Goal: Task Accomplishment & Management: Use online tool/utility

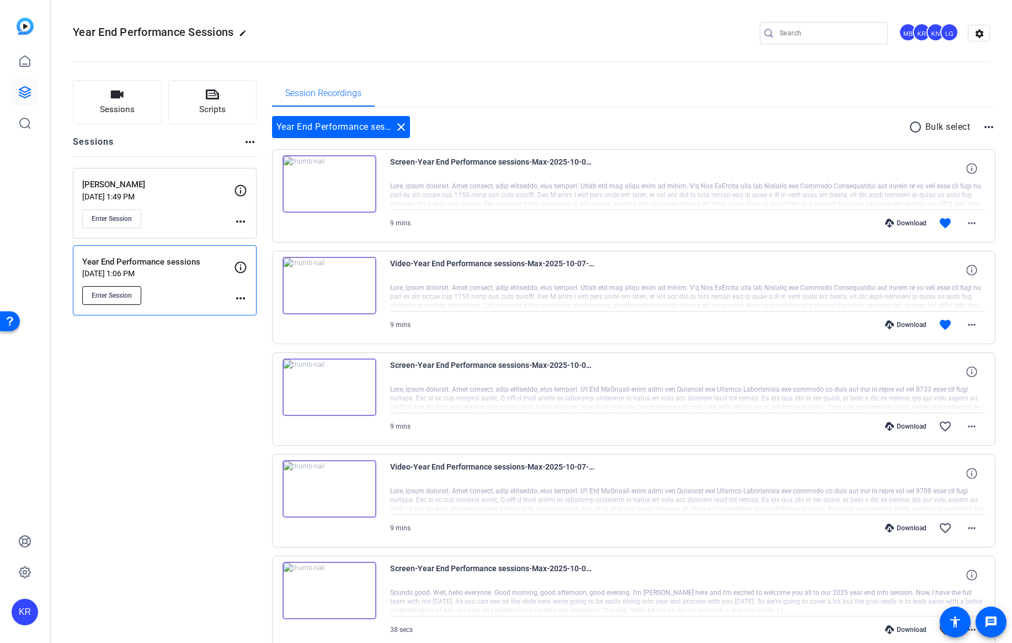
click at [104, 293] on span "Enter Session" at bounding box center [112, 295] width 40 height 9
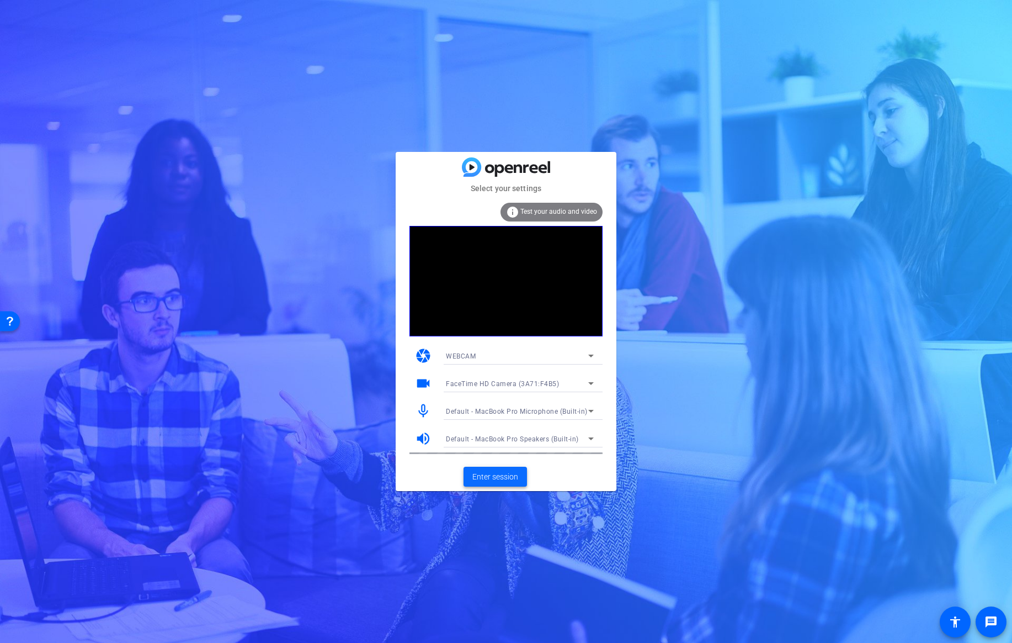
click at [489, 477] on span "Enter session" at bounding box center [496, 477] width 46 height 12
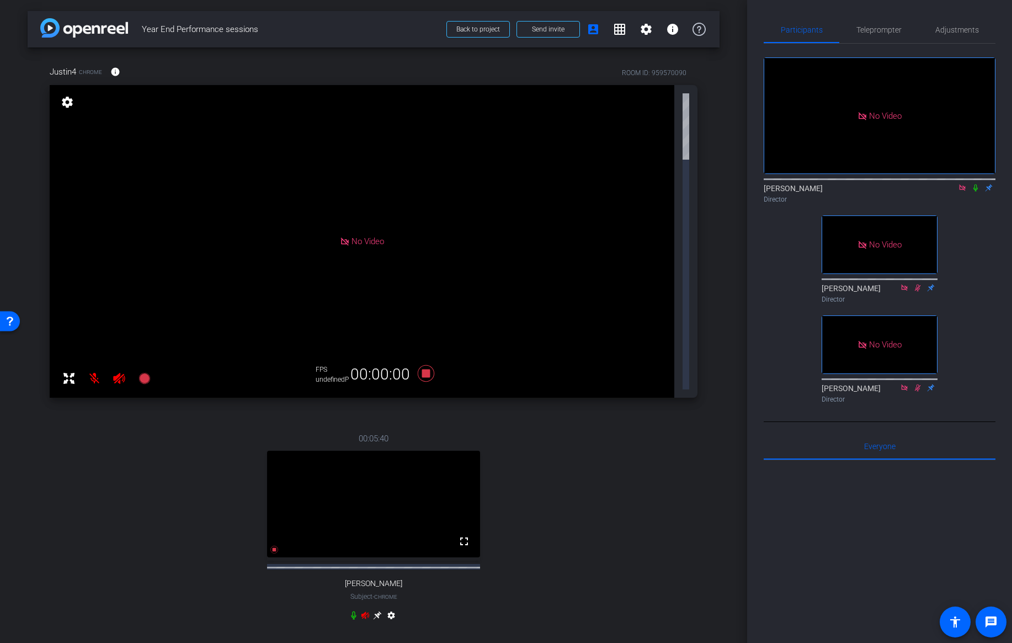
click at [976, 192] on icon at bounding box center [976, 188] width 9 height 8
click at [376, 611] on icon at bounding box center [377, 615] width 8 height 8
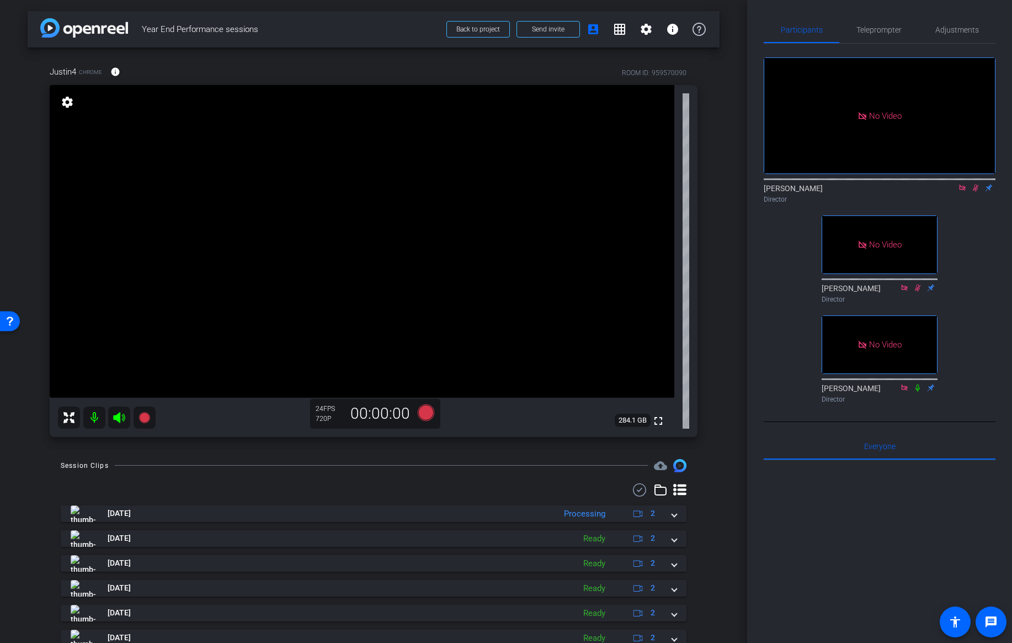
click at [977, 192] on icon at bounding box center [976, 187] width 6 height 7
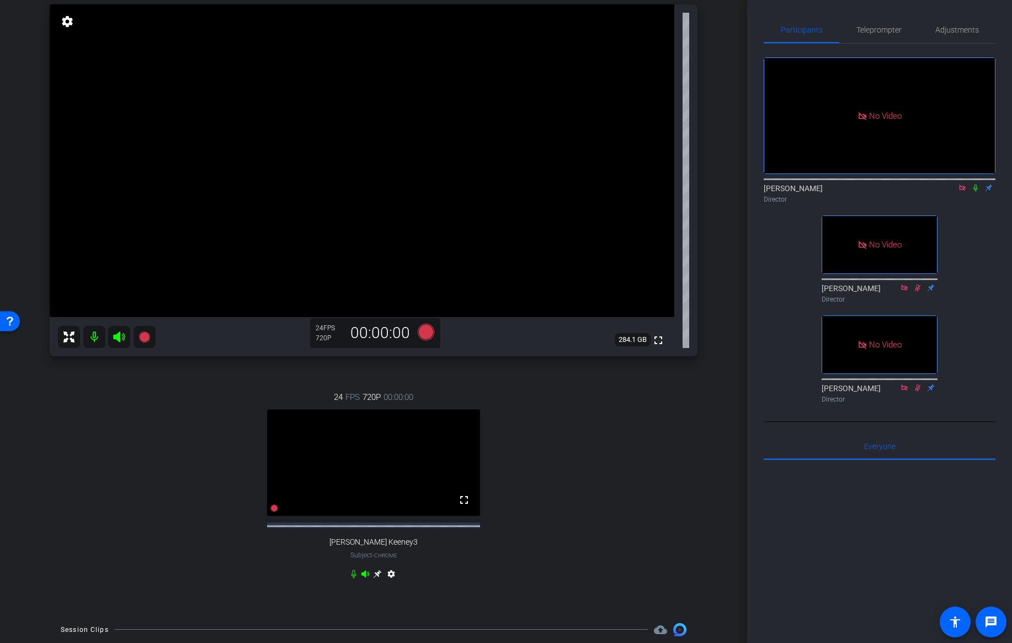
scroll to position [110, 0]
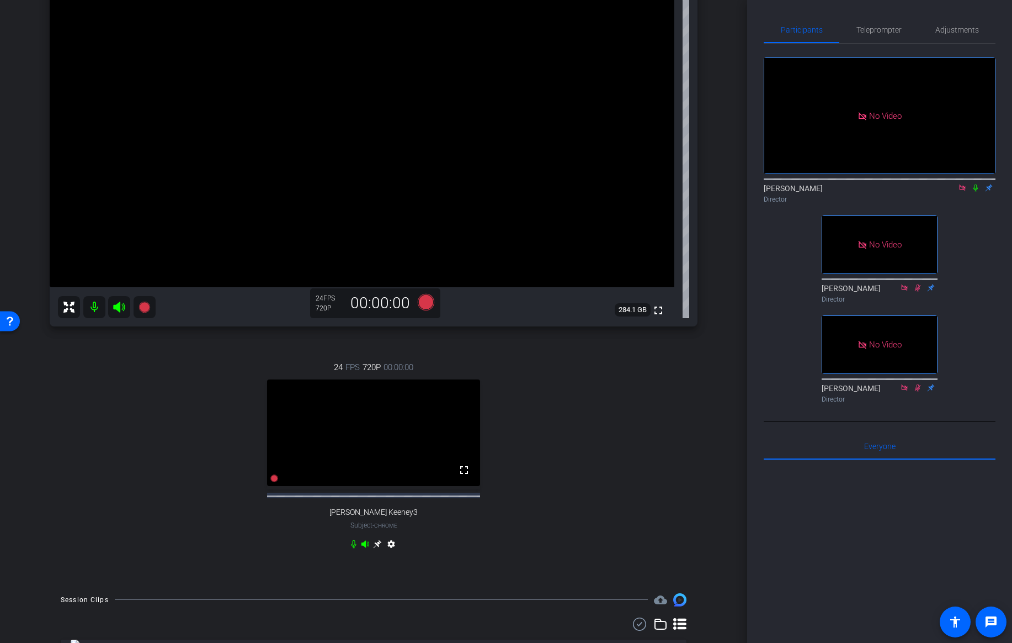
click at [380, 548] on icon at bounding box center [377, 543] width 8 height 8
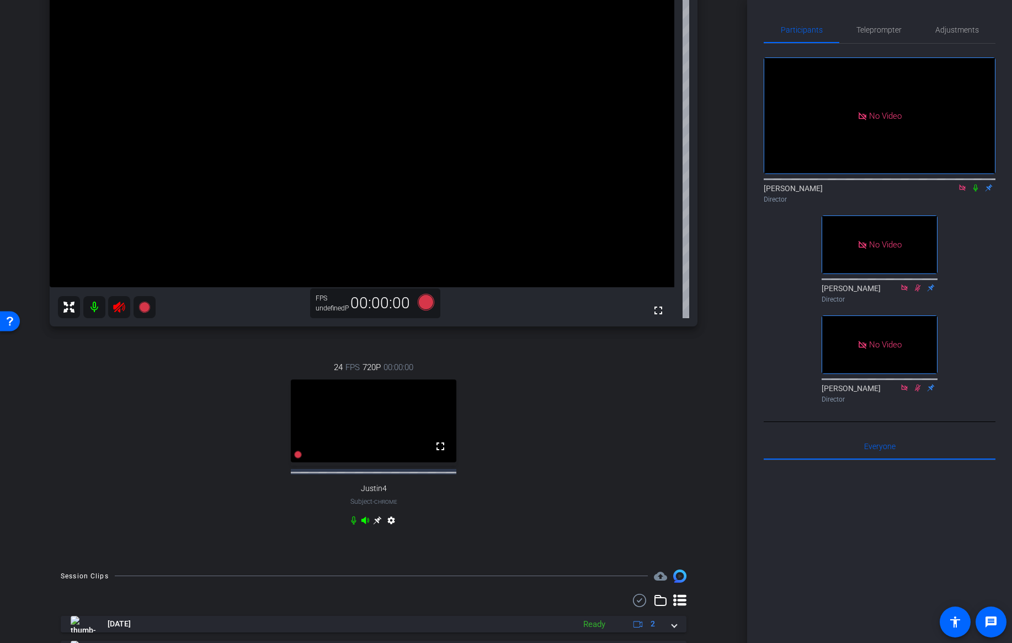
scroll to position [0, 0]
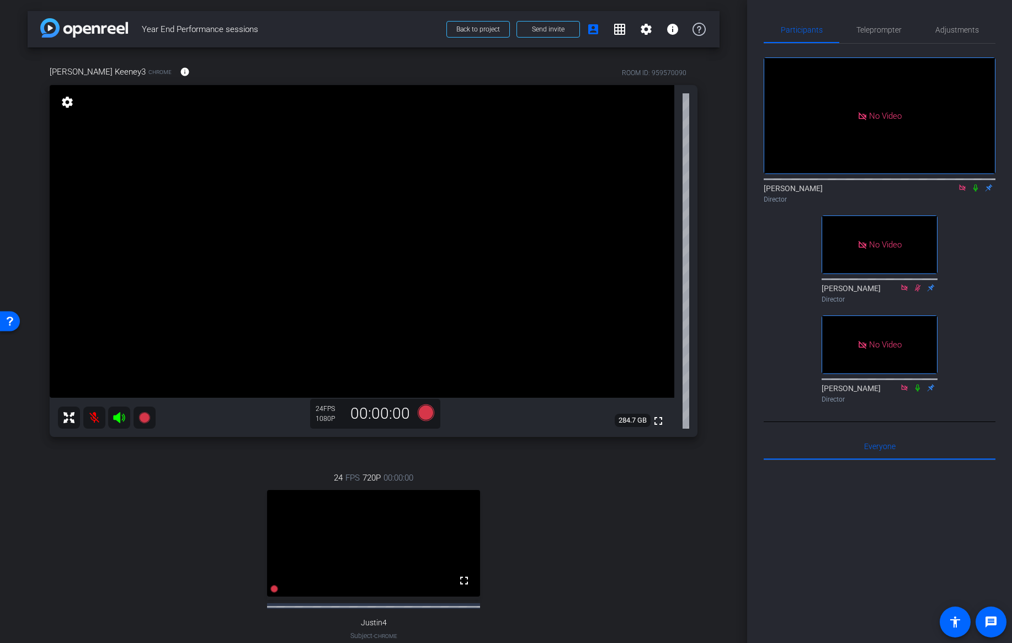
click at [978, 192] on icon at bounding box center [976, 188] width 9 height 8
click at [973, 192] on icon at bounding box center [976, 188] width 9 height 8
click at [977, 192] on icon at bounding box center [976, 188] width 9 height 8
click at [877, 28] on span "Teleprompter" at bounding box center [879, 30] width 45 height 8
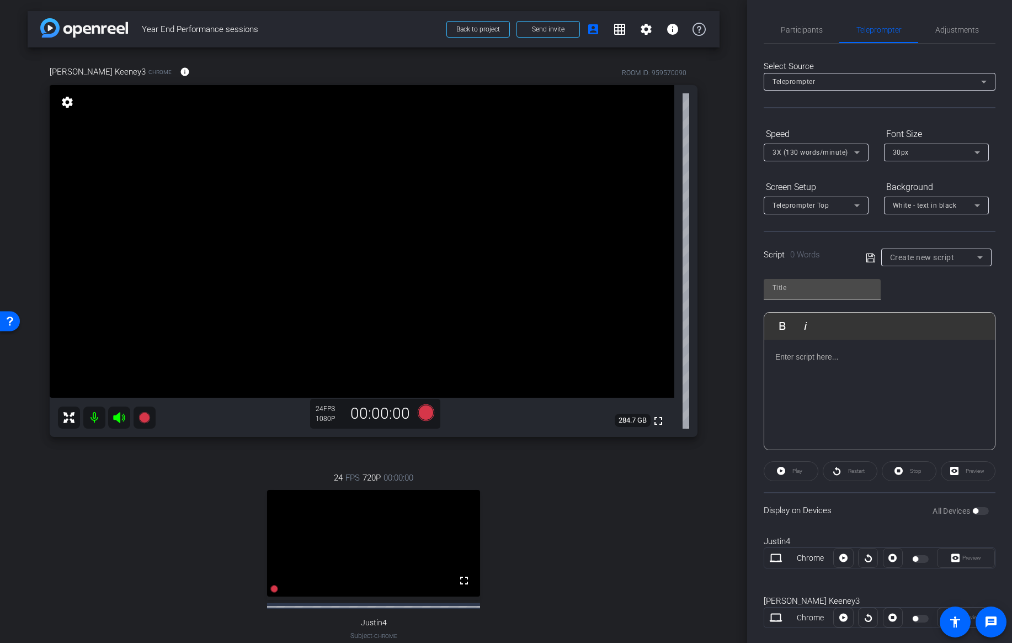
click at [844, 362] on p at bounding box center [880, 357] width 209 height 12
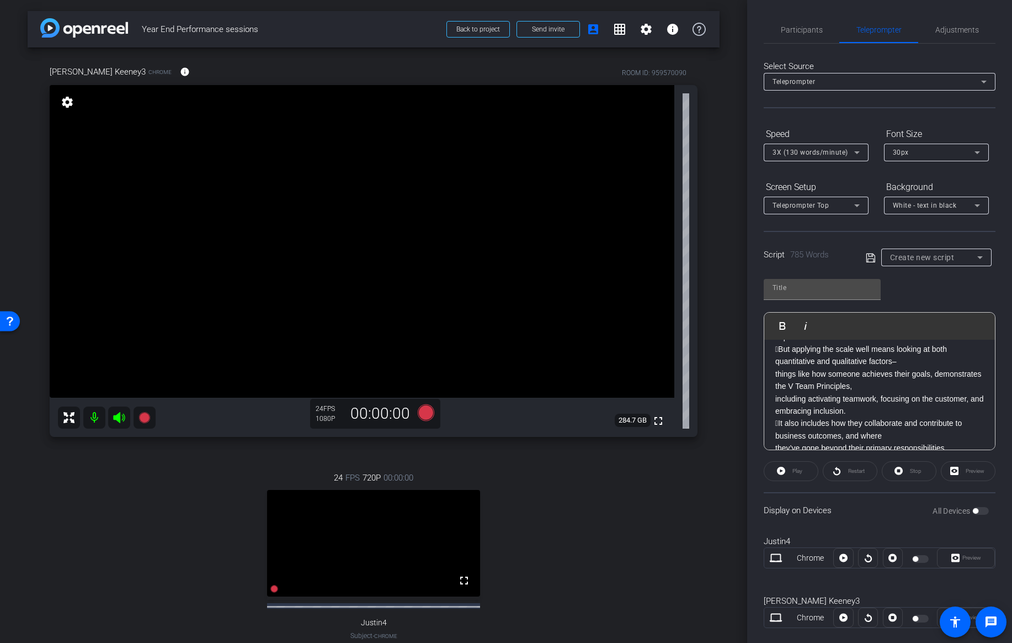
scroll to position [447, 0]
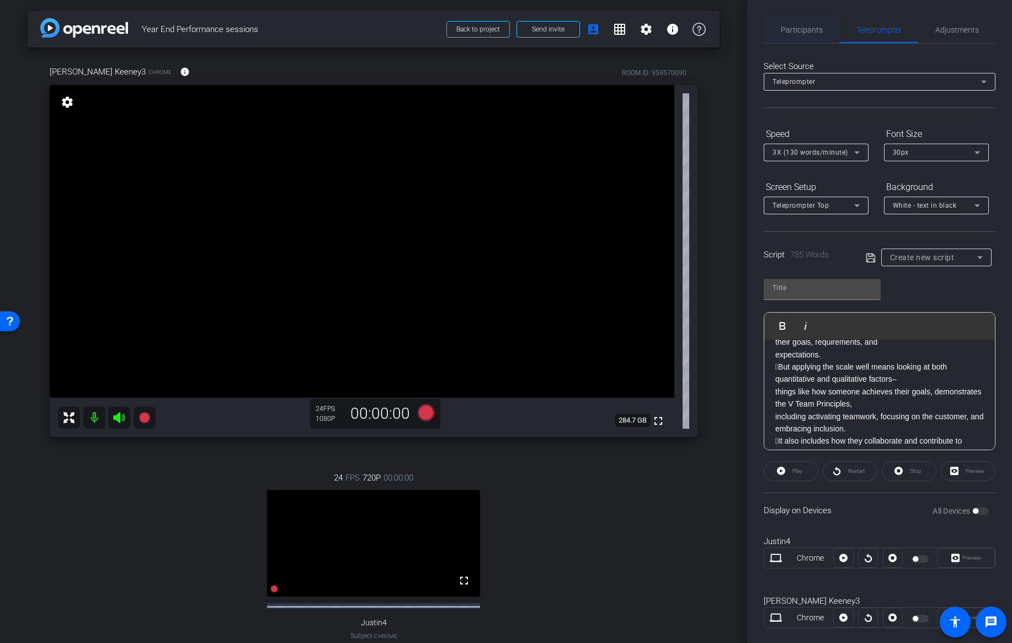
click at [803, 29] on span "Participants" at bounding box center [802, 30] width 42 height 8
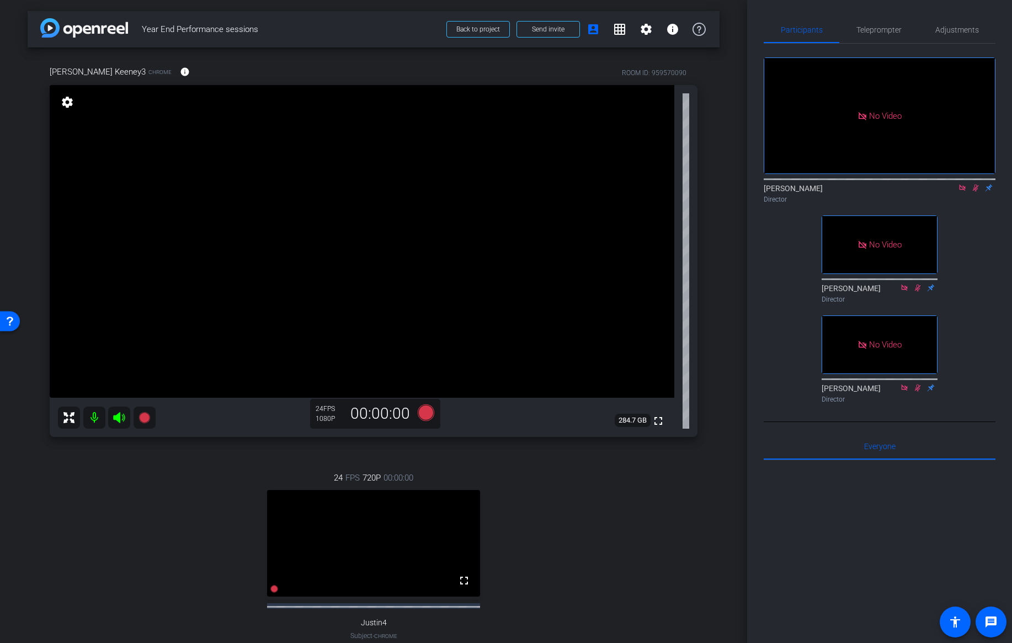
click at [974, 184] on icon at bounding box center [976, 188] width 9 height 8
click at [976, 184] on icon at bounding box center [976, 187] width 4 height 7
click at [978, 184] on icon at bounding box center [976, 187] width 6 height 7
click at [976, 184] on icon at bounding box center [976, 188] width 9 height 8
click at [864, 29] on span "Teleprompter" at bounding box center [879, 30] width 45 height 8
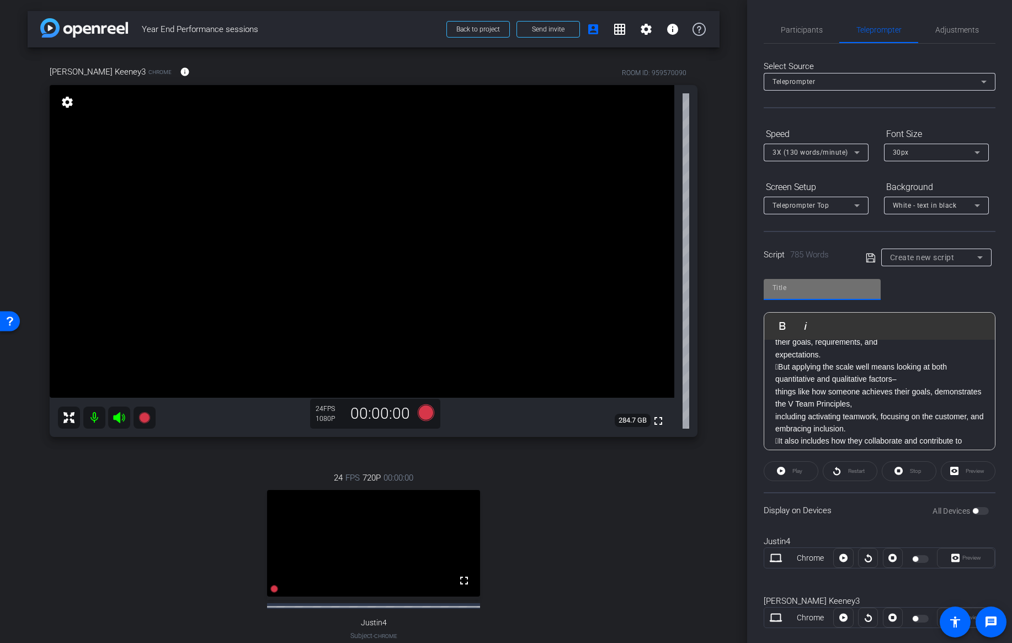
click at [802, 290] on input "text" at bounding box center [822, 287] width 99 height 13
type input "Jess - Year End Management"
click at [870, 256] on icon at bounding box center [870, 257] width 9 height 9
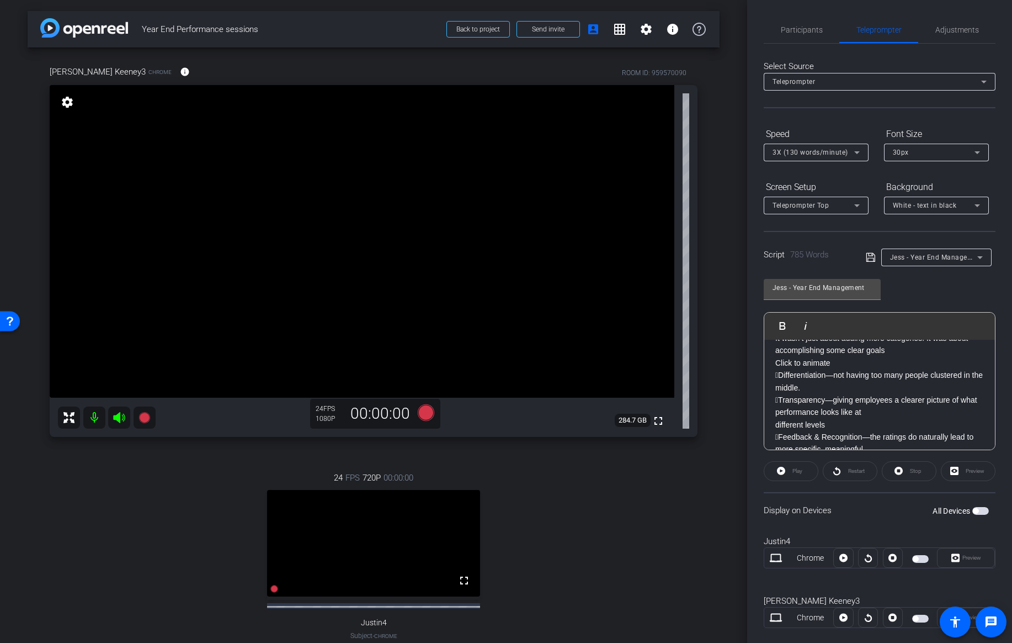
scroll to position [0, 0]
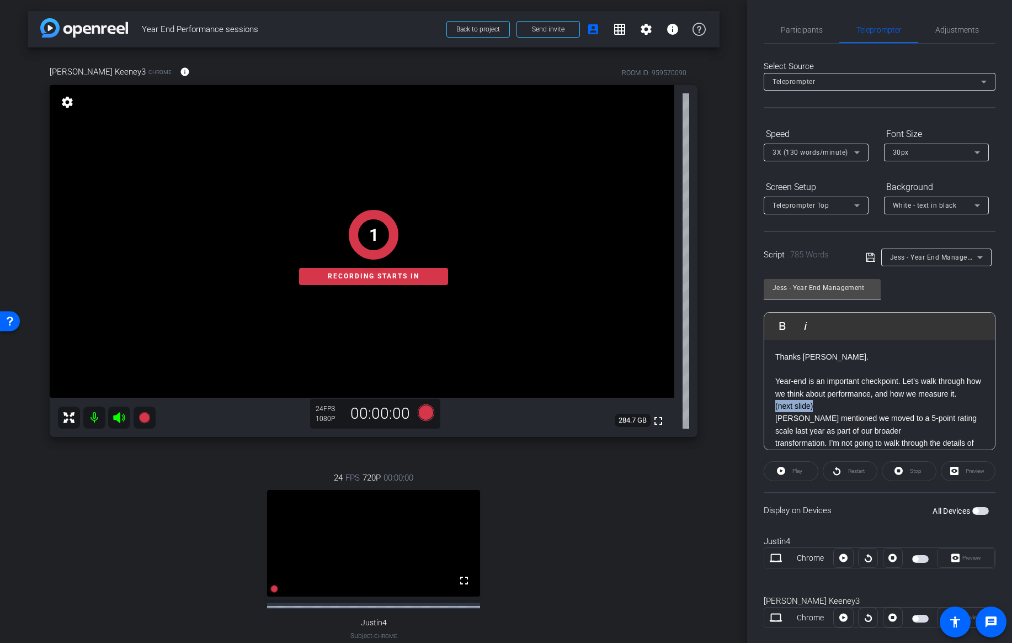
drag, startPoint x: 820, startPoint y: 404, endPoint x: 759, endPoint y: 411, distance: 61.6
click at [759, 411] on div "Participants Teleprompter Adjustments Kaveh Ryndak Director Kenny Nicodemus Dir…" at bounding box center [879, 321] width 265 height 643
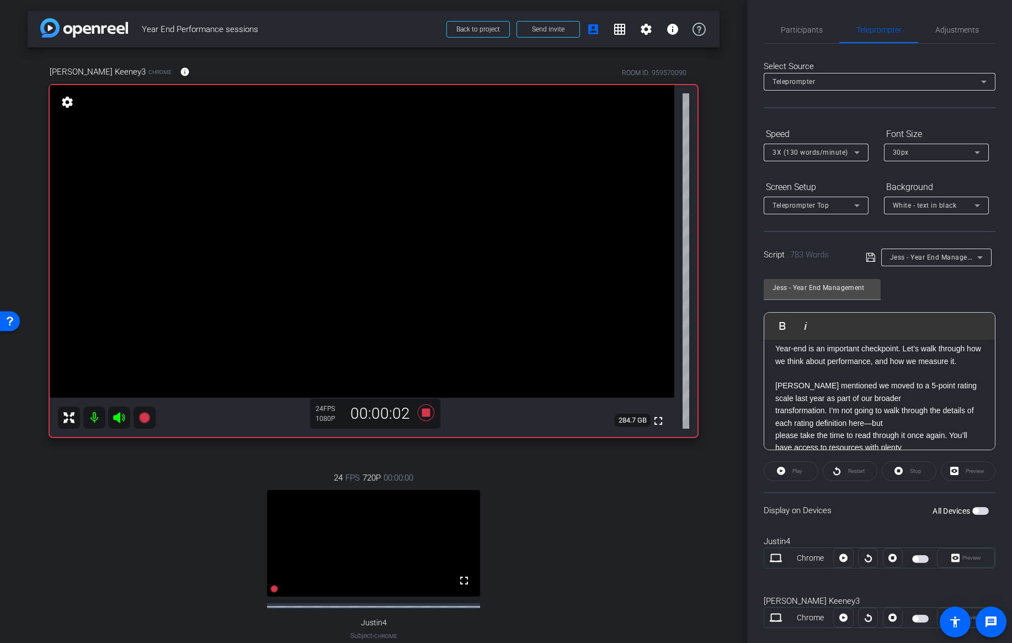
scroll to position [44, 0]
click at [862, 389] on p "Max mentioned we moved to a 5-point rating scale last year as part of our broad…" at bounding box center [880, 380] width 209 height 25
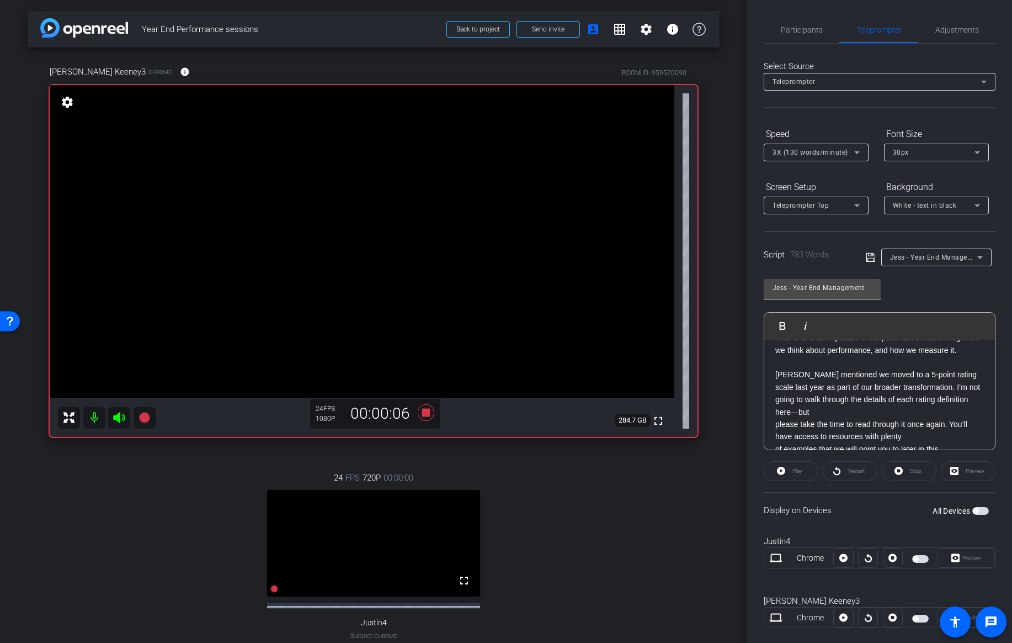
click at [905, 424] on p "please take the time to read through it once again. You’ll have access to resou…" at bounding box center [880, 430] width 209 height 25
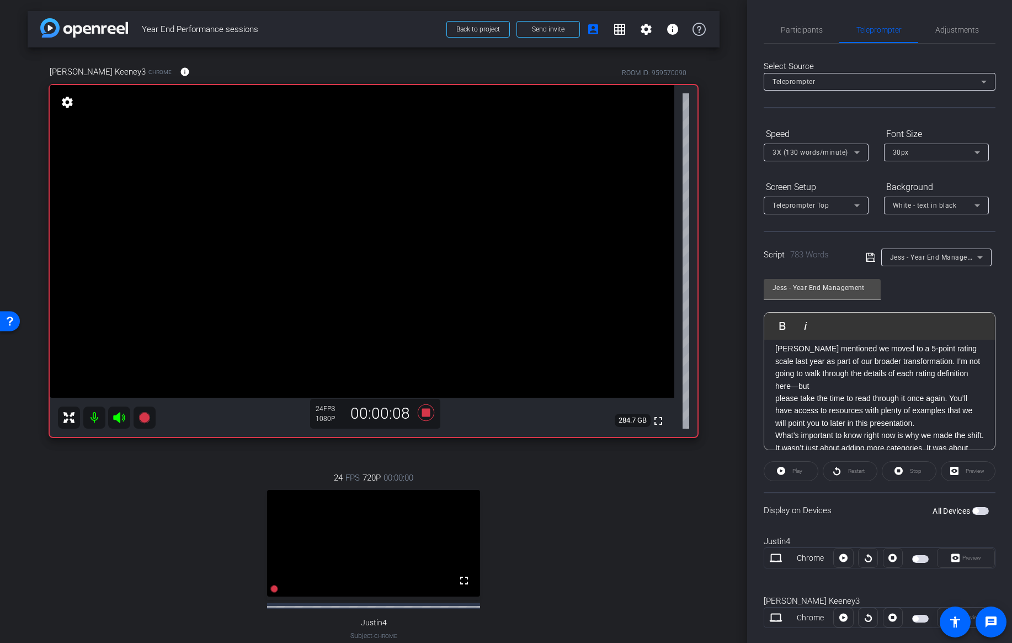
scroll to position [67, 0]
click at [927, 412] on p "please take the time to read through it once again. You’ll have access to resou…" at bounding box center [880, 412] width 209 height 37
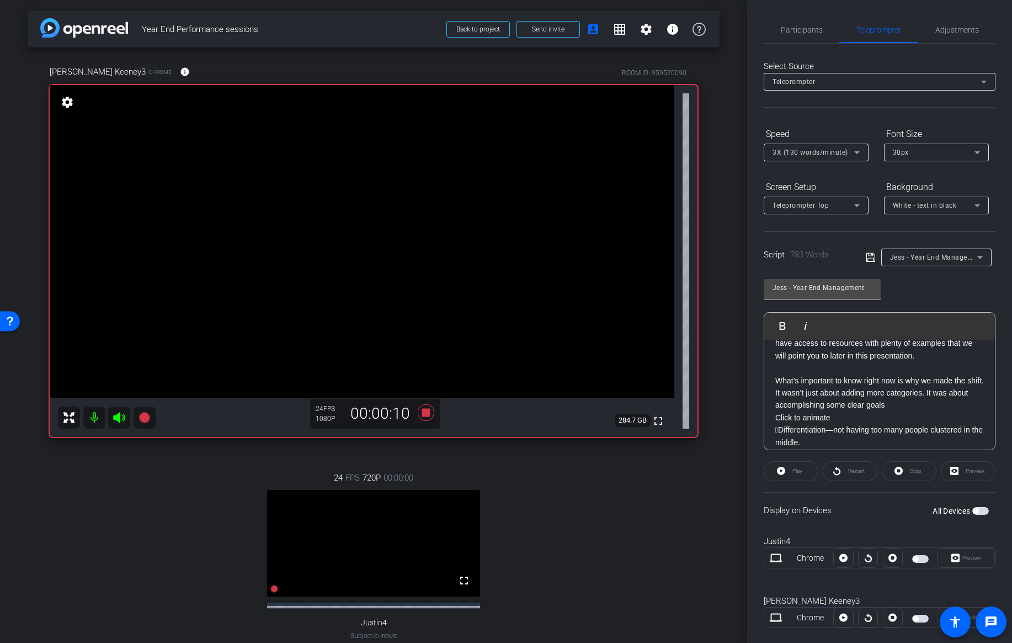
scroll to position [139, 0]
drag, startPoint x: 841, startPoint y: 407, endPoint x: 773, endPoint y: 407, distance: 67.3
drag, startPoint x: 781, startPoint y: 413, endPoint x: 769, endPoint y: 413, distance: 11.6
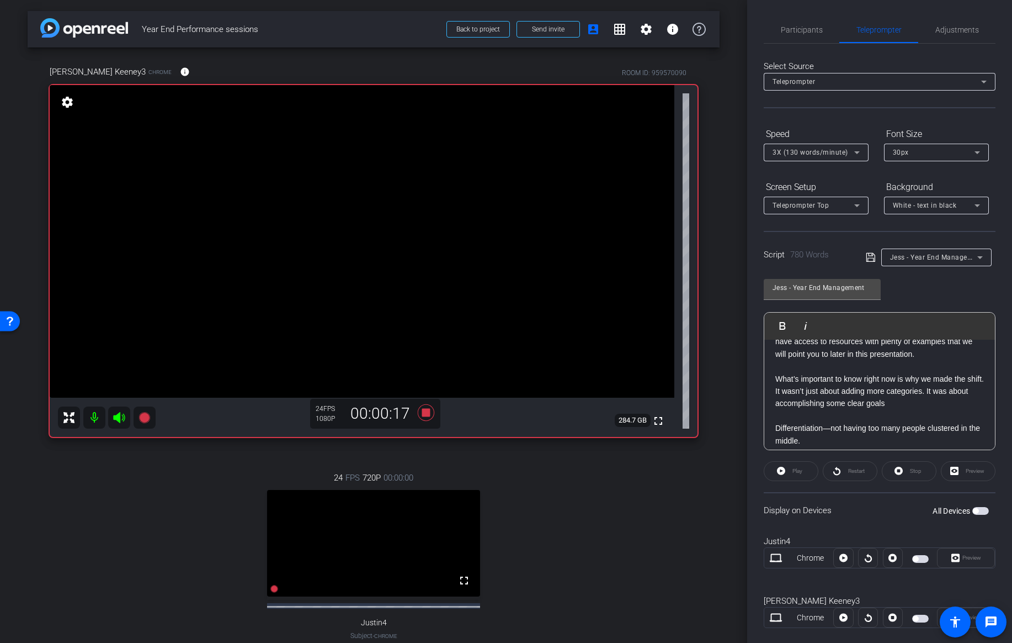
drag, startPoint x: 780, startPoint y: 440, endPoint x: 769, endPoint y: 439, distance: 10.5
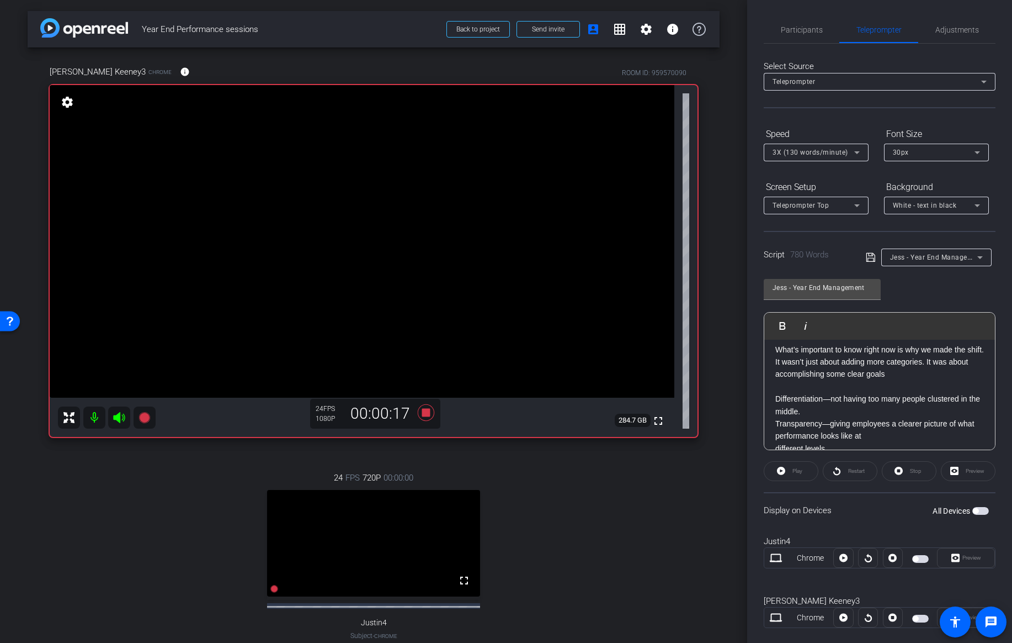
scroll to position [176, 0]
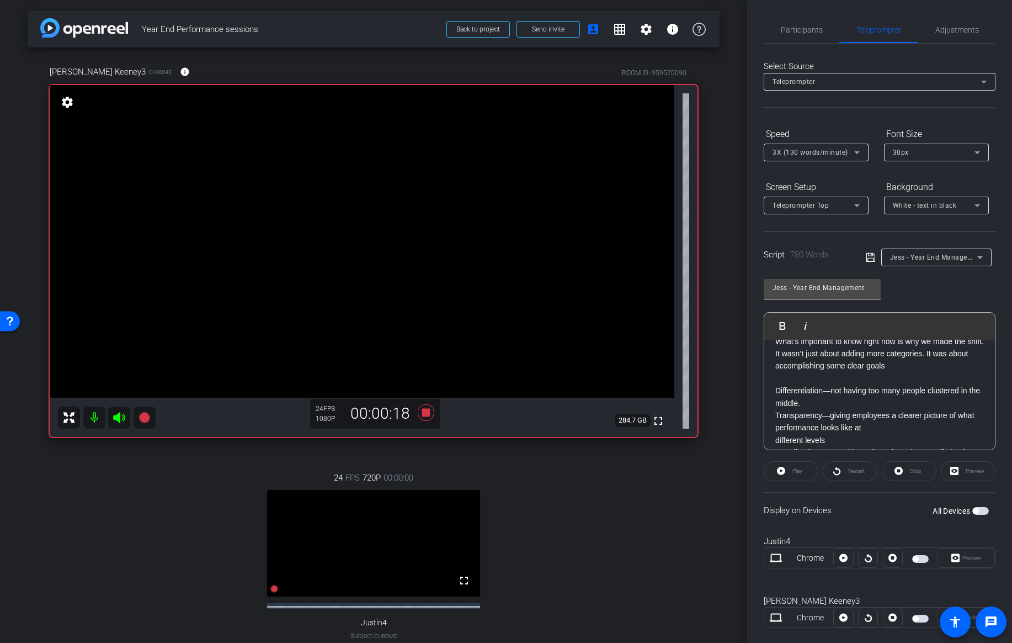
click at [811, 391] on p "Differentiation—not having too many people clustered in the middle." at bounding box center [880, 396] width 209 height 25
click at [776, 384] on p "Differentiation—not having too many people clustered in the middle." at bounding box center [880, 396] width 209 height 25
click at [780, 434] on p "Feedback & Recognition—the ratings do naturally lead to more specific, meaning…" at bounding box center [880, 446] width 209 height 25
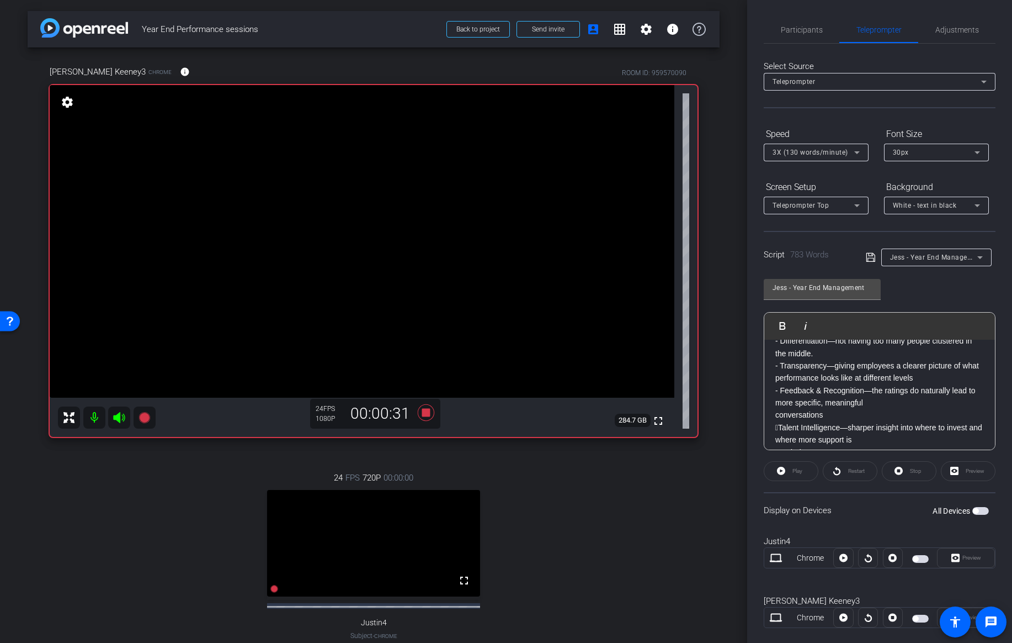
scroll to position [228, 0]
click at [781, 406] on p "Talent Intelligence—sharper insight into where to invest and where more suppor…" at bounding box center [880, 418] width 209 height 25
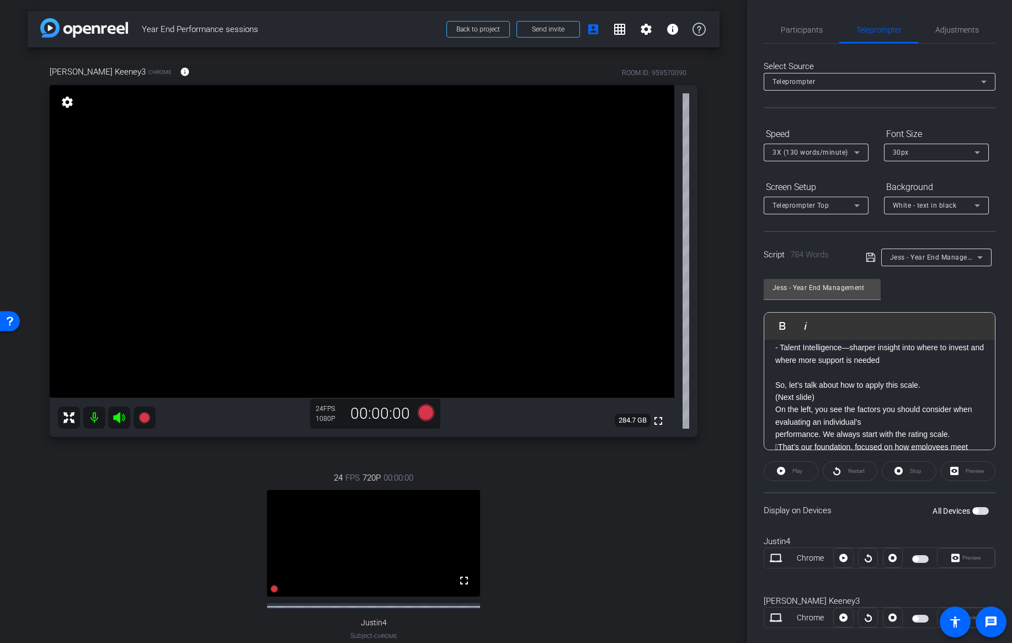
scroll to position [280, 0]
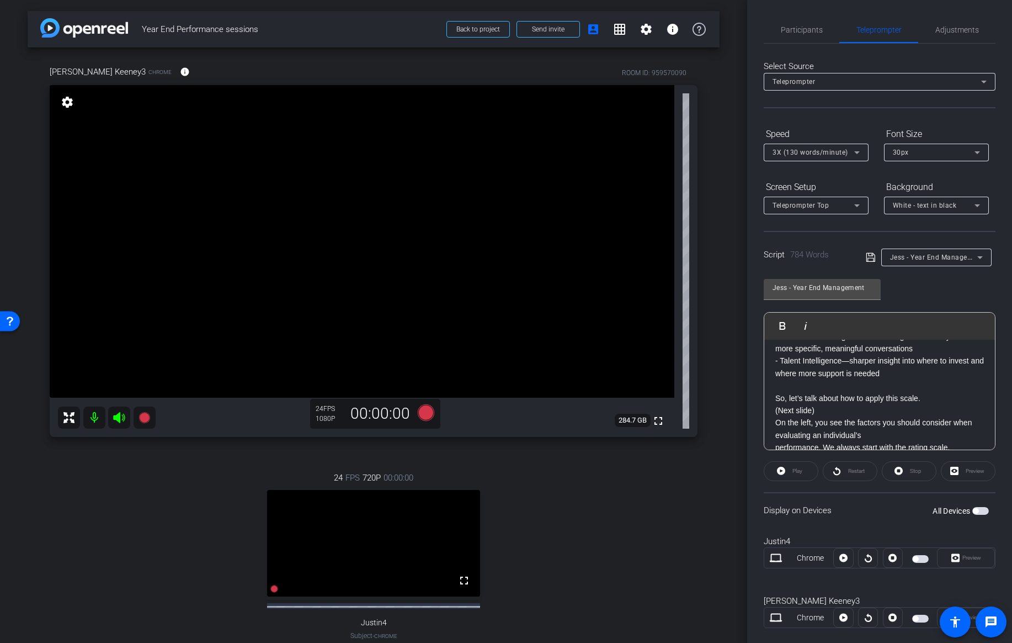
drag, startPoint x: 816, startPoint y: 395, endPoint x: 772, endPoint y: 392, distance: 44.8
click at [776, 441] on p "performance. We always start with the rating scale." at bounding box center [880, 447] width 209 height 12
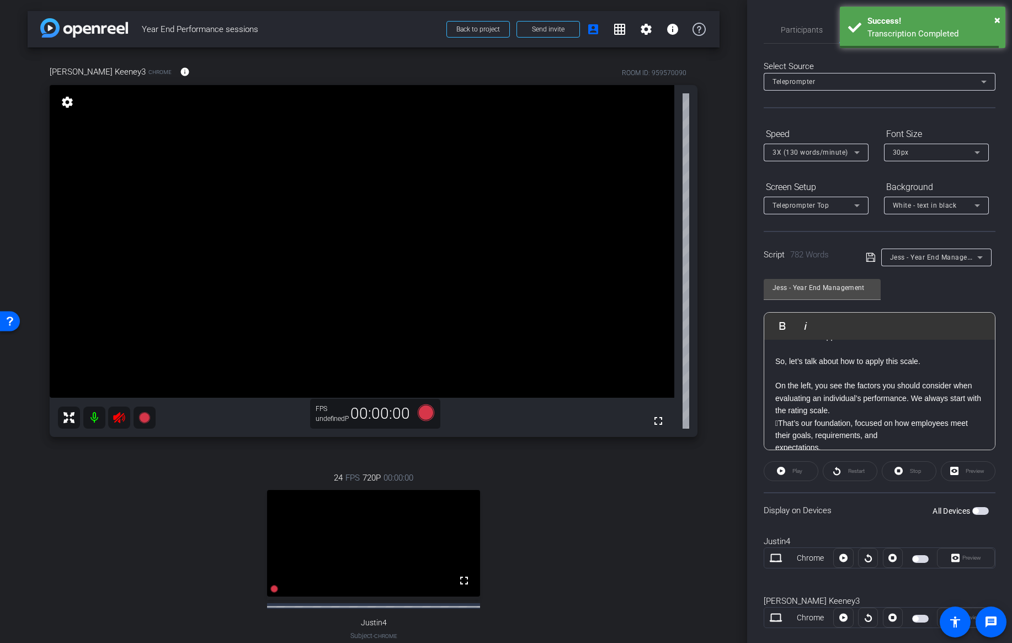
scroll to position [319, 0]
drag, startPoint x: 779, startPoint y: 407, endPoint x: 768, endPoint y: 407, distance: 11.0
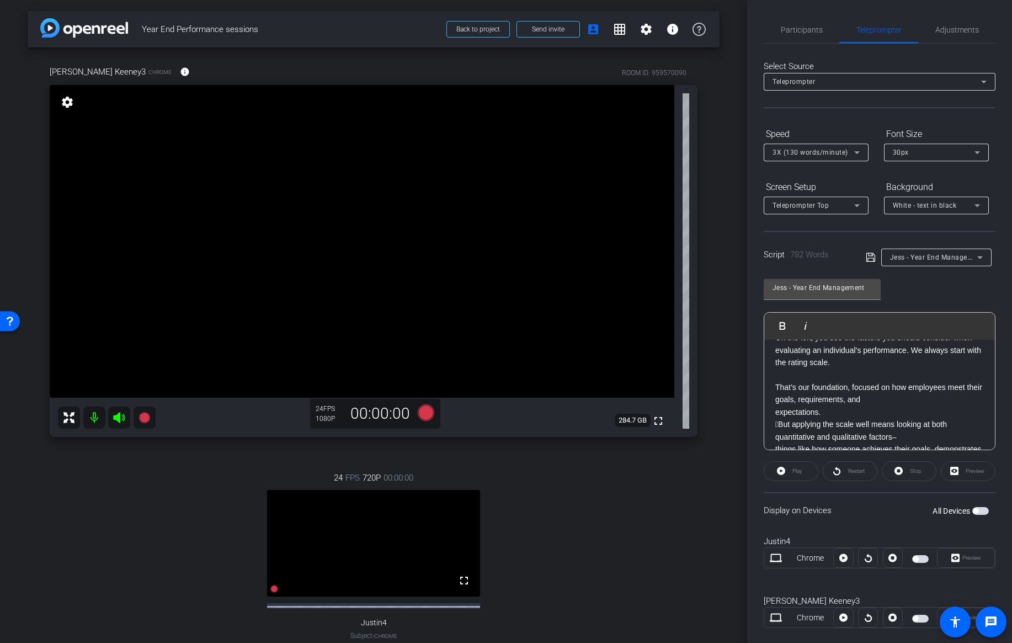
scroll to position [365, 0]
click at [776, 405] on p "expectations." at bounding box center [880, 411] width 209 height 12
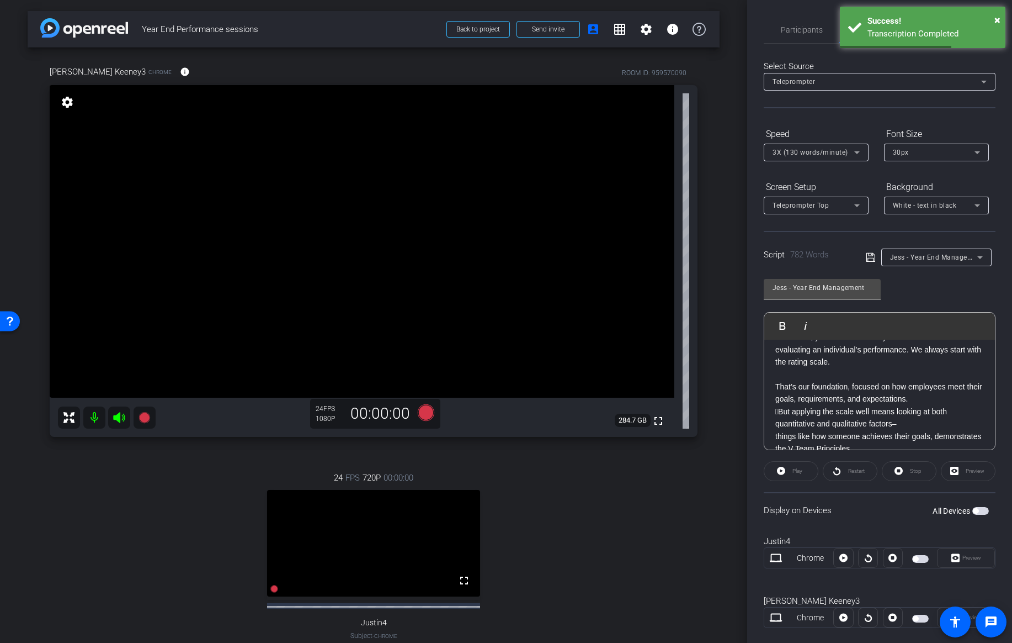
drag, startPoint x: 782, startPoint y: 400, endPoint x: 770, endPoint y: 401, distance: 11.6
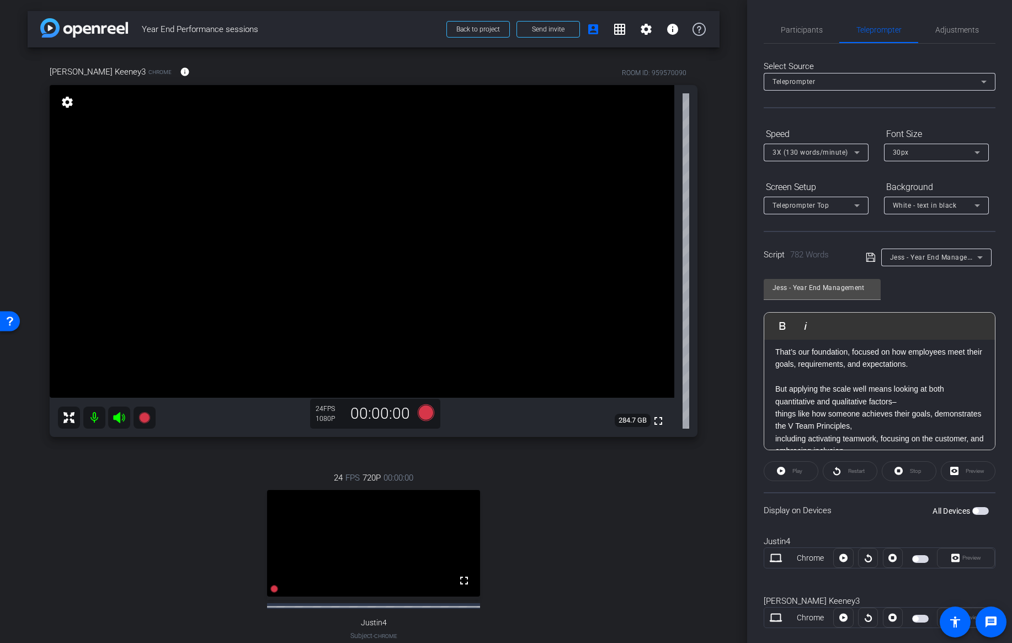
scroll to position [402, 0]
click at [782, 442] on p "It also includes how they collaborate and contribute to business outcomes, and…" at bounding box center [880, 454] width 209 height 25
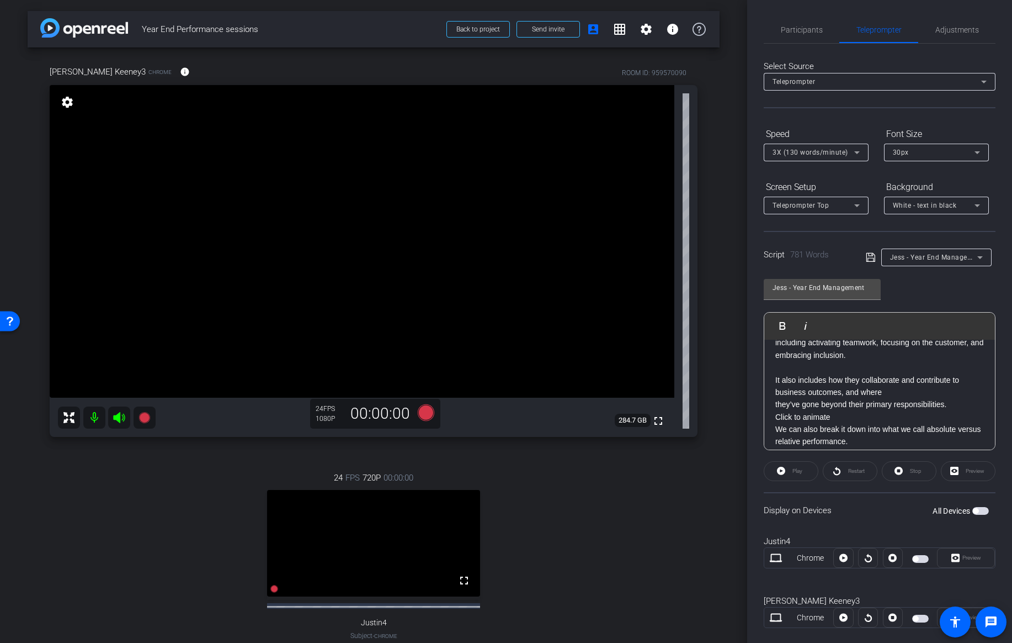
scroll to position [485, 0]
click at [774, 390] on div "Thanks Max. Year-end is an important checkpoint. Let’s walk through how we thin…" at bounding box center [880, 650] width 231 height 1592
drag, startPoint x: 836, startPoint y: 402, endPoint x: 773, endPoint y: 400, distance: 63.0
click at [773, 400] on div "Thanks Max. Year-end is an important checkpoint. Let’s walk through how we thin…" at bounding box center [880, 650] width 231 height 1592
click at [858, 446] on p "Absolute performance is how someone delivers against their own objectives." at bounding box center [880, 458] width 209 height 25
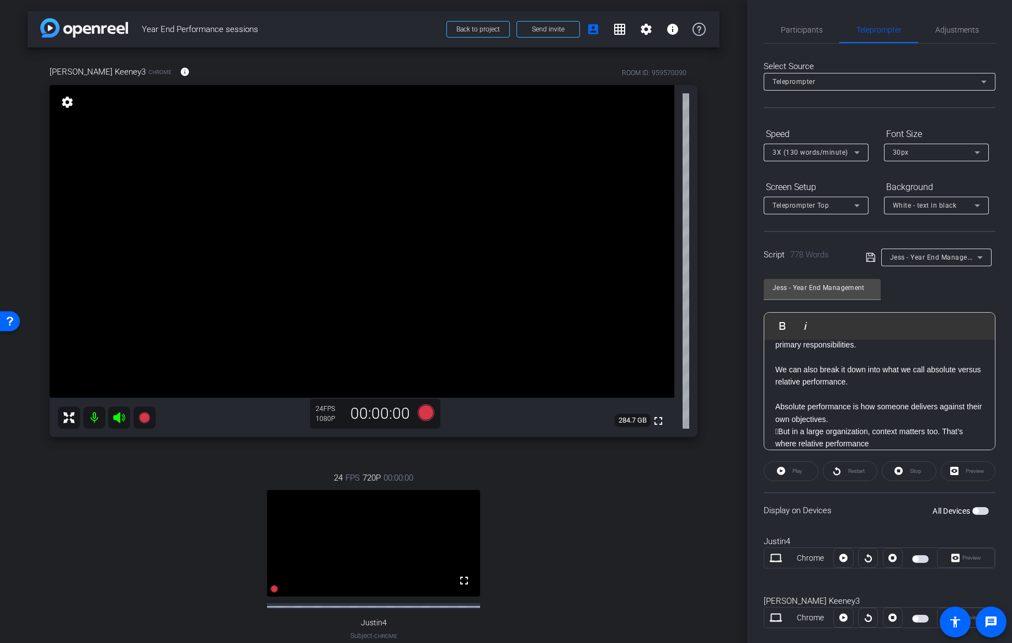
scroll to position [553, 0]
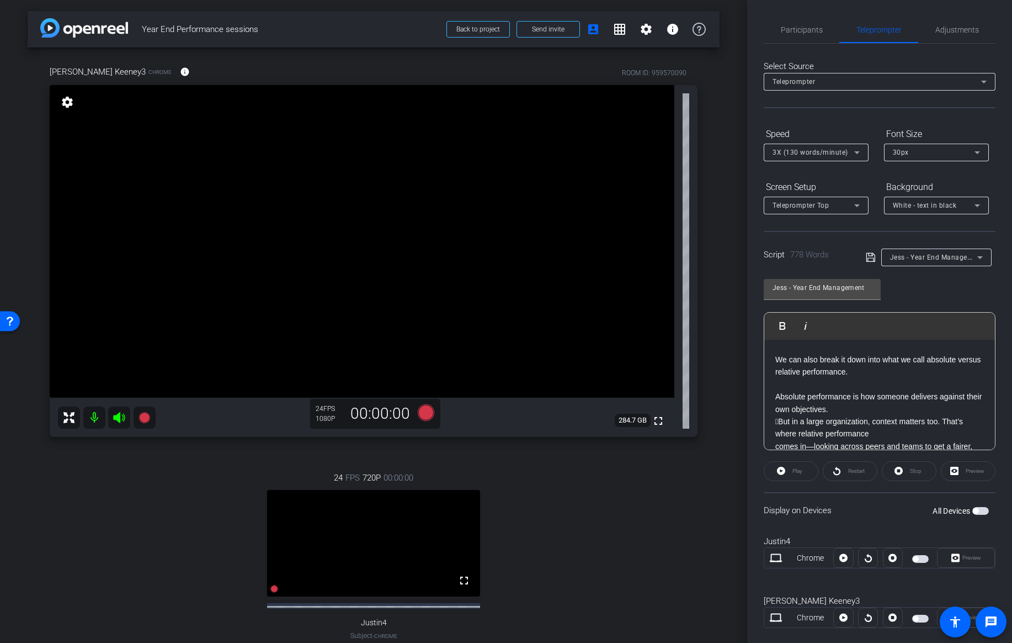
click at [778, 415] on p "But in a large organization, context matters too. That’s where relative perfor…" at bounding box center [880, 427] width 209 height 25
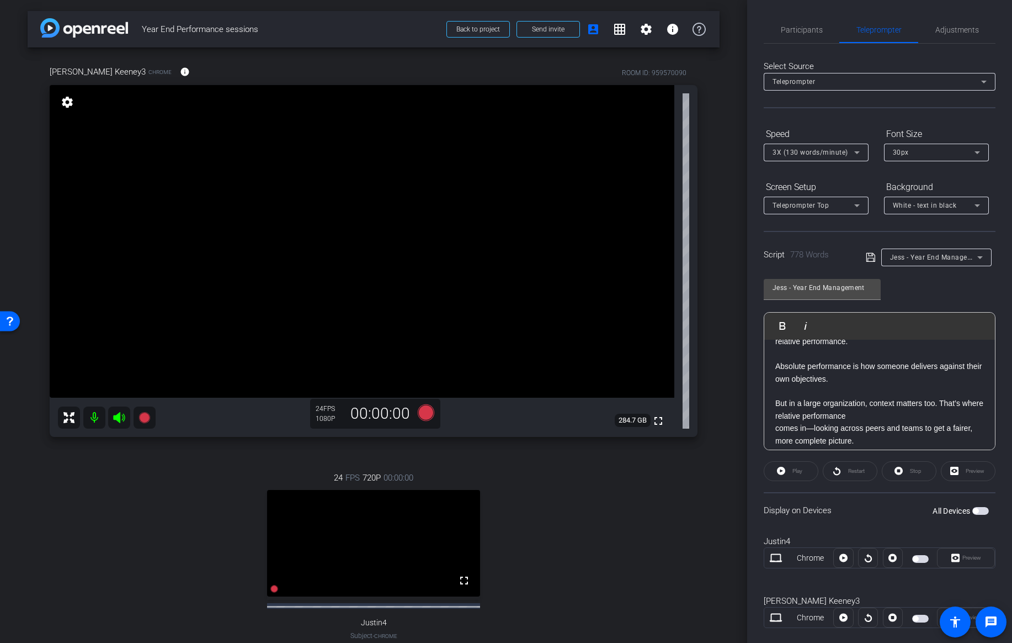
scroll to position [591, 0]
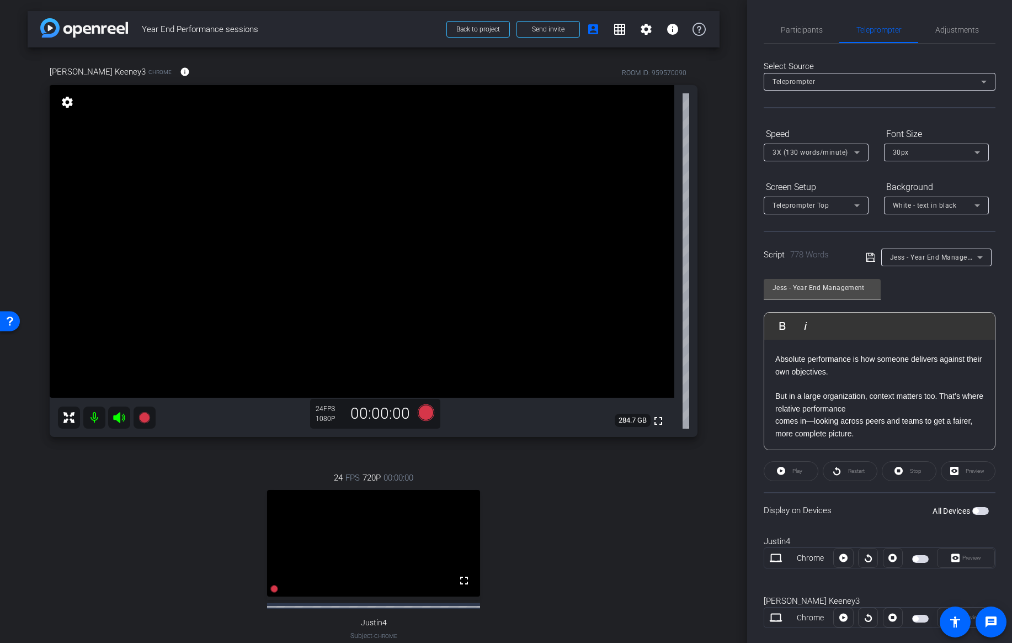
click at [776, 415] on p "comes in—looking across peers and teams to get a fairer, more complete picture." at bounding box center [880, 427] width 209 height 25
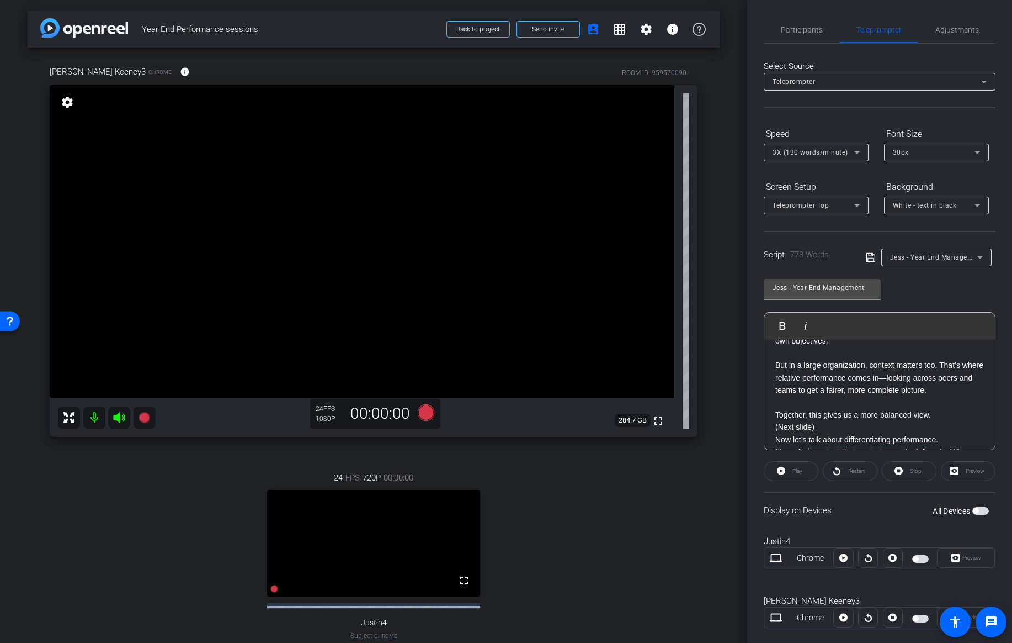
scroll to position [634, 0]
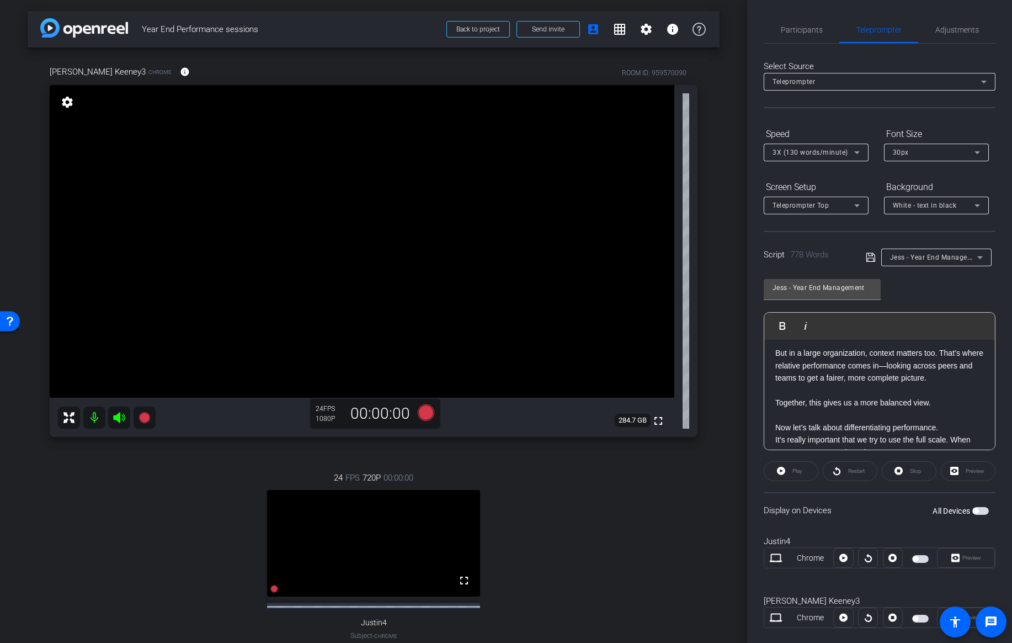
drag, startPoint x: 820, startPoint y: 404, endPoint x: 768, endPoint y: 406, distance: 51.9
click at [768, 406] on div "Thanks Max. Year-end is an important checkpoint. Let’s walk through how we thin…" at bounding box center [880, 508] width 231 height 1604
click at [814, 30] on span "Participants" at bounding box center [802, 30] width 42 height 8
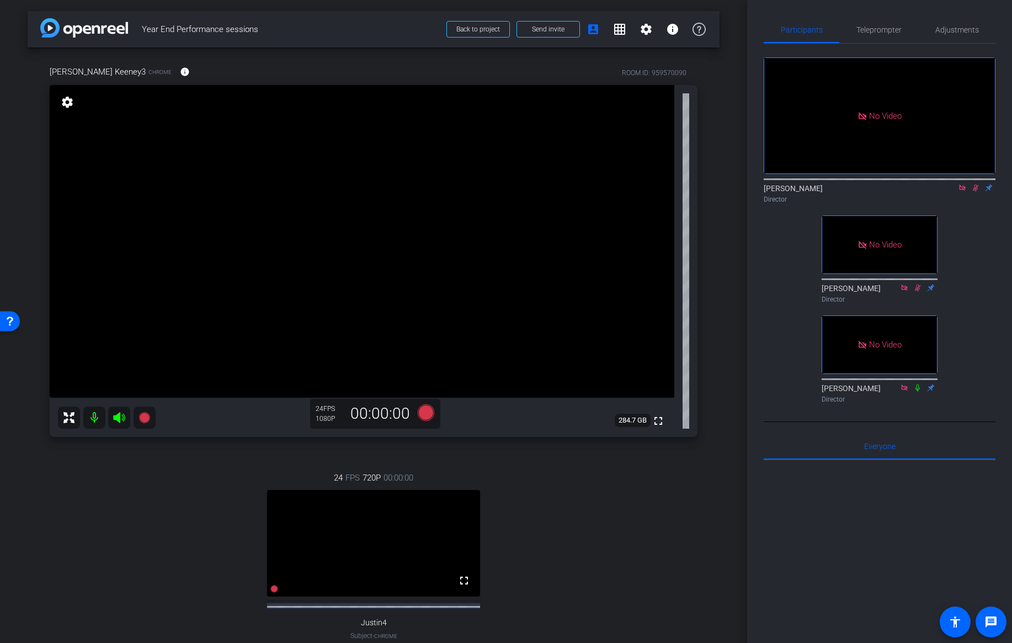
click at [975, 184] on icon at bounding box center [976, 187] width 6 height 7
click at [877, 26] on span "Teleprompter" at bounding box center [879, 30] width 45 height 8
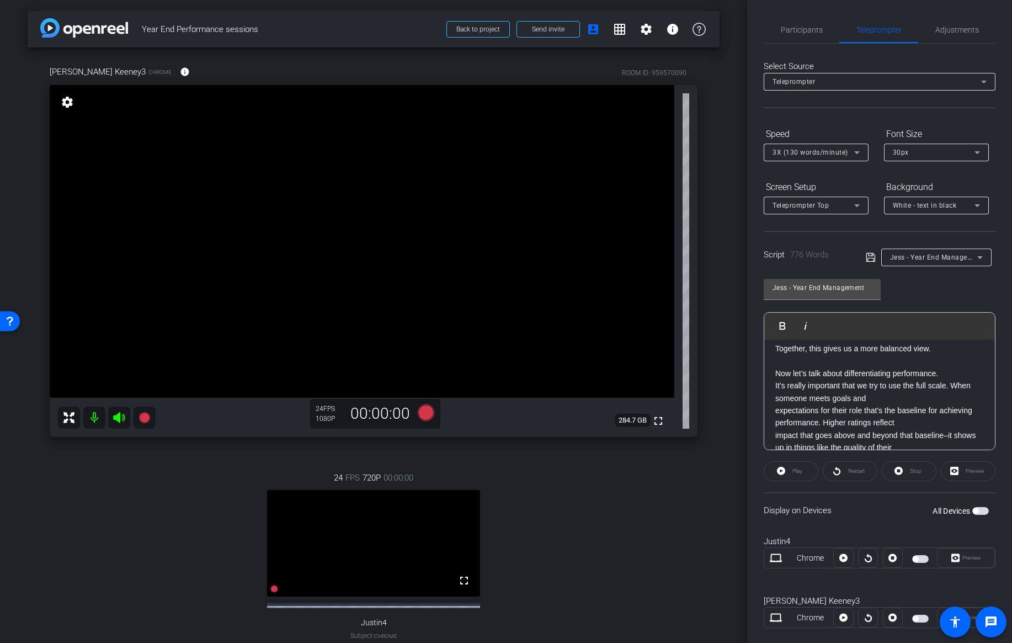
scroll to position [692, 0]
click at [777, 400] on p "expectations for their role that's the baseline for achieving performance. High…" at bounding box center [880, 412] width 209 height 25
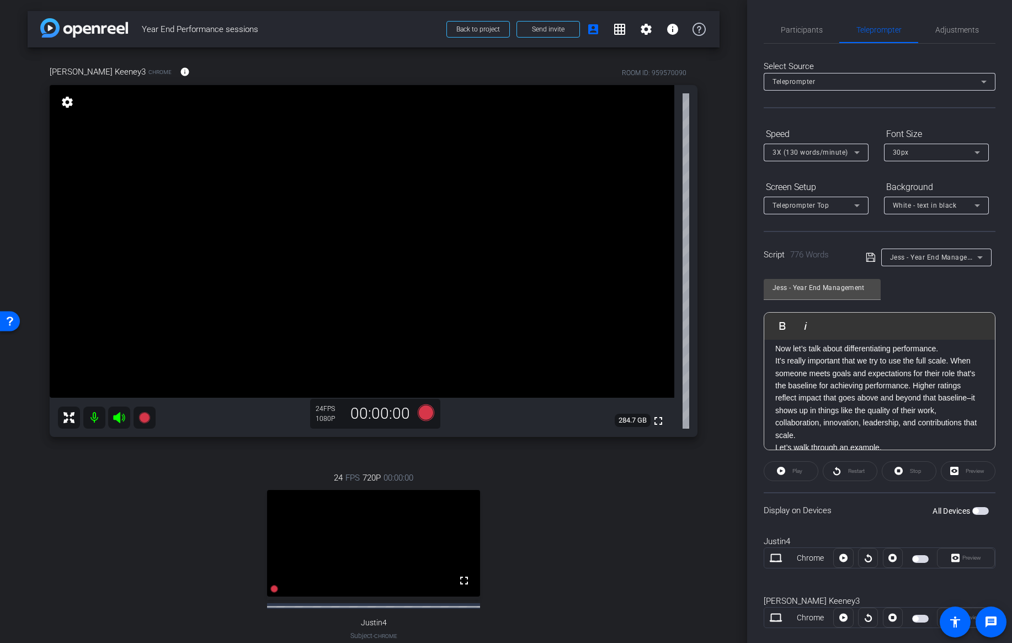
scroll to position [715, 0]
click at [778, 438] on p "Let’s walk through an example." at bounding box center [880, 444] width 209 height 12
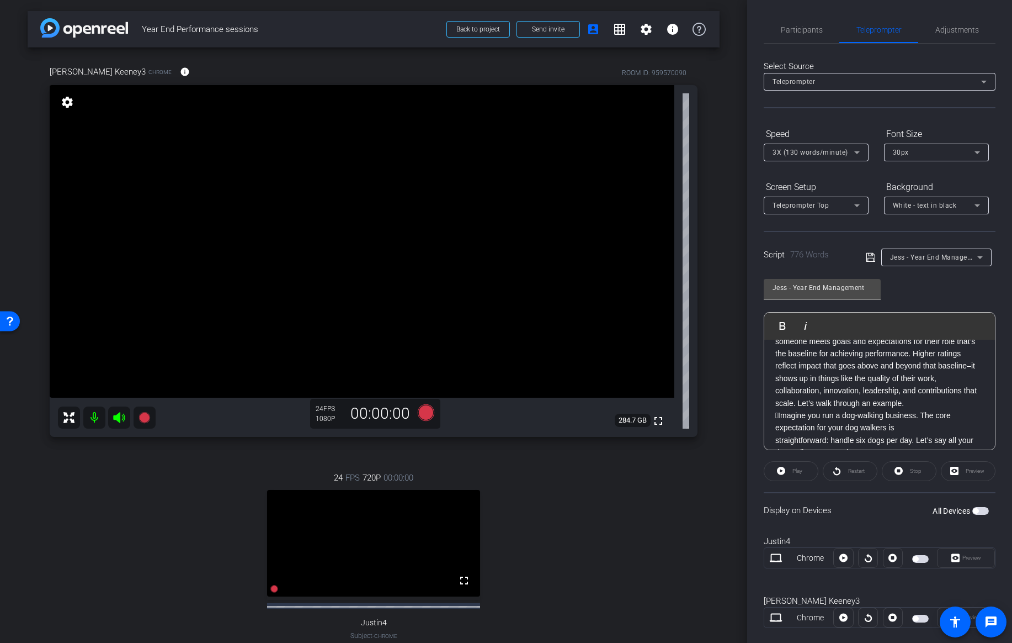
click at [779, 409] on p "Imagine you run a dog-walking business. The core expectation for your dog walk…" at bounding box center [880, 421] width 209 height 25
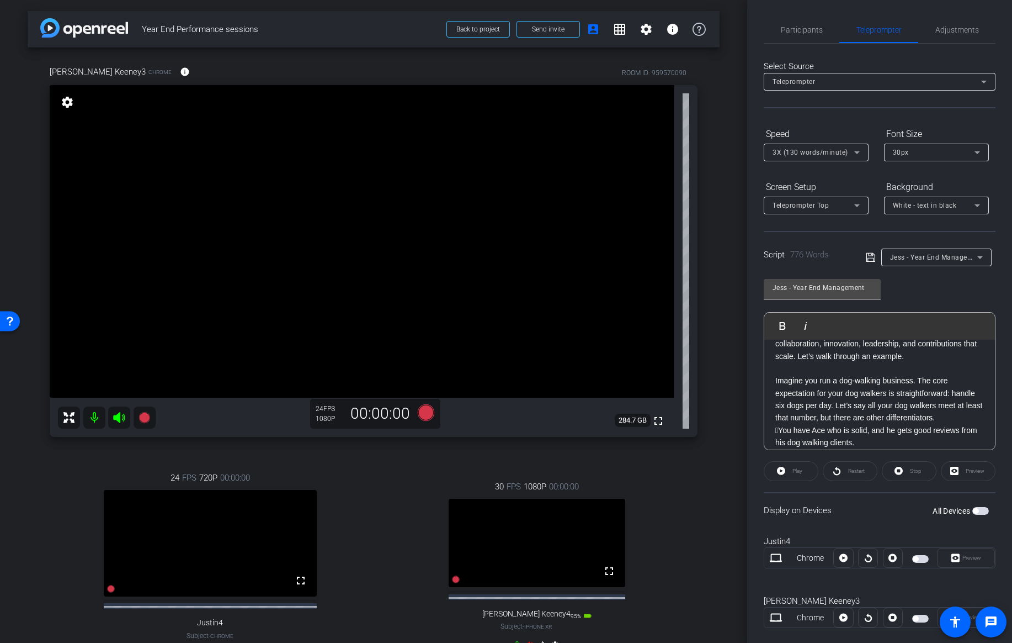
scroll to position [792, 0]
click at [773, 417] on div "Thanks Max. Year-end is an important checkpoint. Let’s walk through how we thin…" at bounding box center [880, 336] width 231 height 1579
drag, startPoint x: 781, startPoint y: 416, endPoint x: 769, endPoint y: 417, distance: 11.6
click at [769, 417] on div "Thanks Max. Year-end is an important checkpoint. Let’s walk through how we thin…" at bounding box center [880, 336] width 231 height 1579
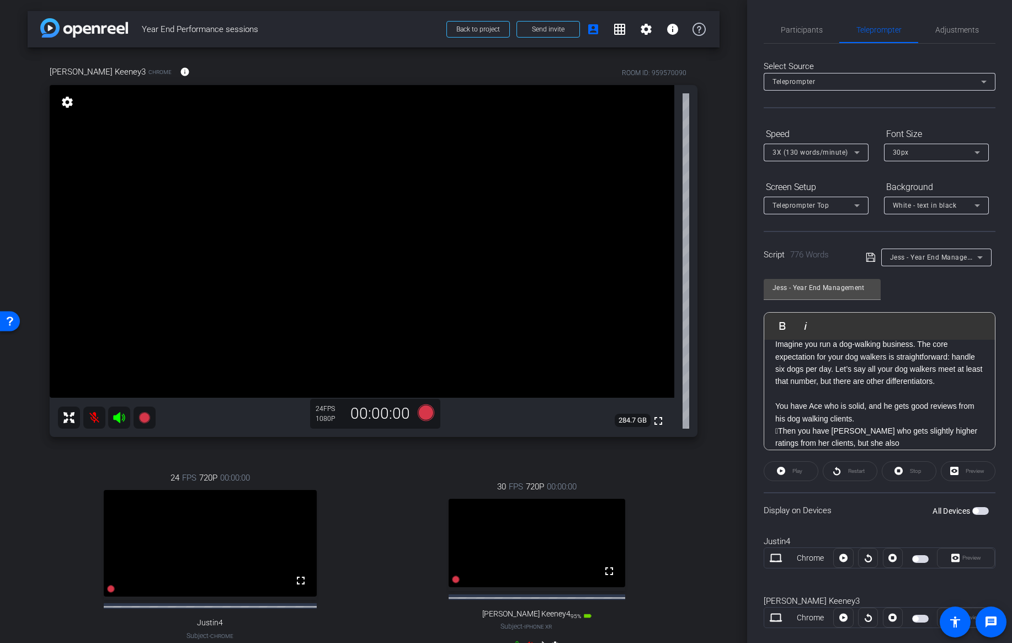
scroll to position [830, 0]
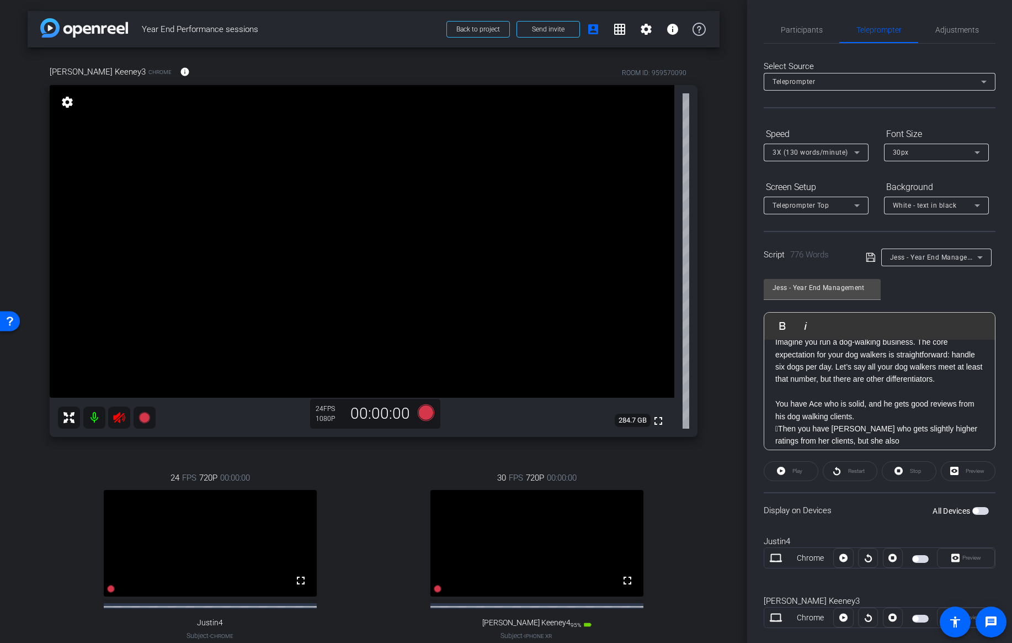
click at [779, 422] on p "Then you have Tamara who gets slightly higher ratings from her clients, but sh…" at bounding box center [880, 434] width 209 height 25
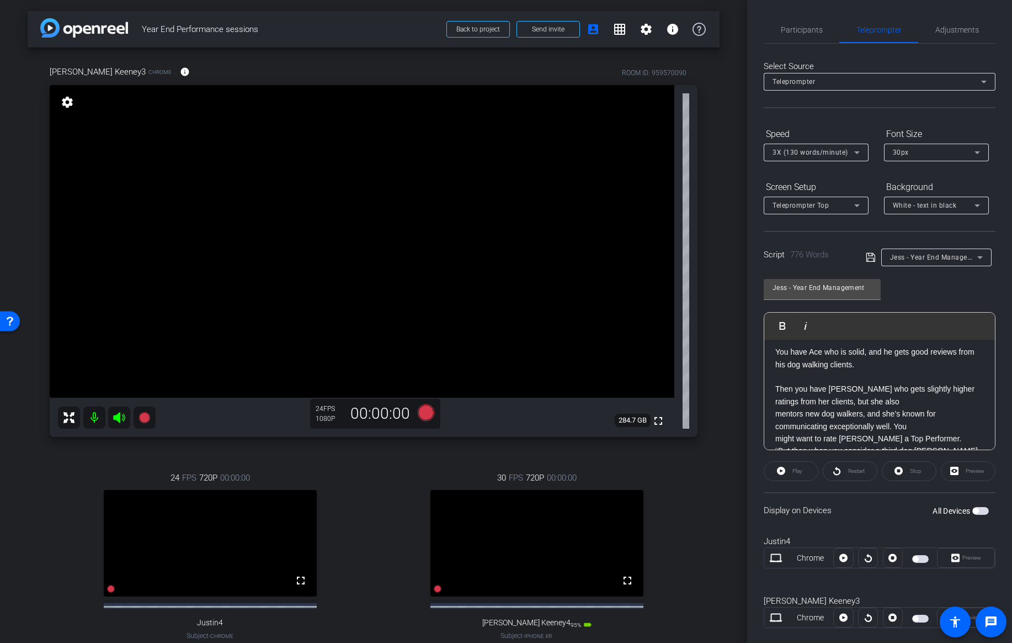
scroll to position [884, 0]
click at [774, 398] on div "Thanks Max. Year-end is an important checkpoint. Let’s walk through how we thin…" at bounding box center [880, 257] width 231 height 1604
click at [779, 442] on p "But then when you consider a third dog walker Tom, he not only is a favorite o…" at bounding box center [880, 454] width 209 height 25
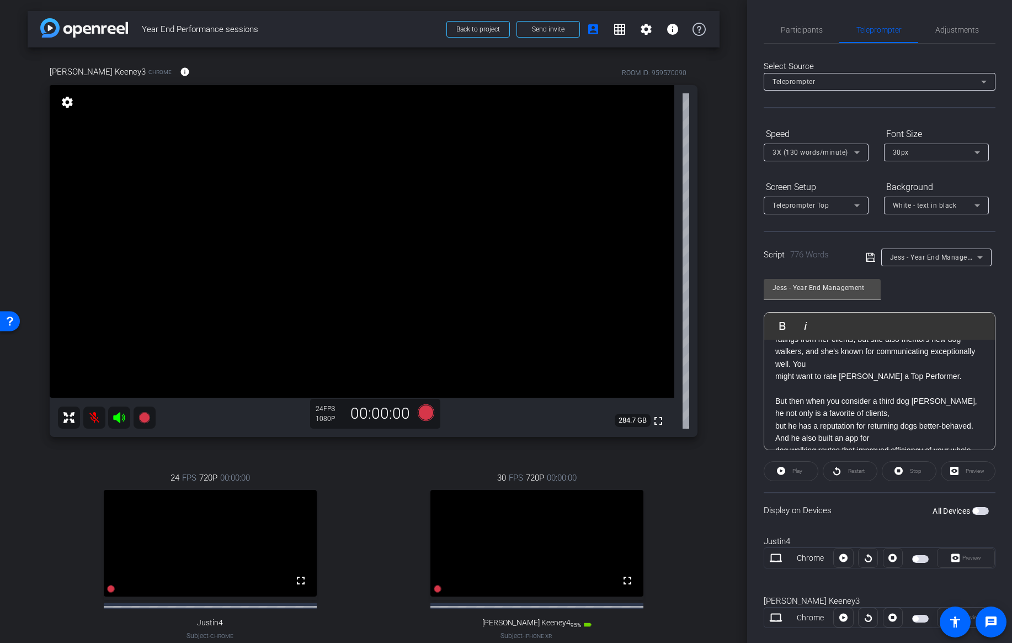
click at [776, 420] on p "but he has a reputation for returning dogs better-behaved. And he also built an…" at bounding box center [880, 432] width 209 height 25
click at [773, 440] on div "Thanks Max. Year-end is an important checkpoint. Let’s walk through how we thin…" at bounding box center [880, 197] width 231 height 1604
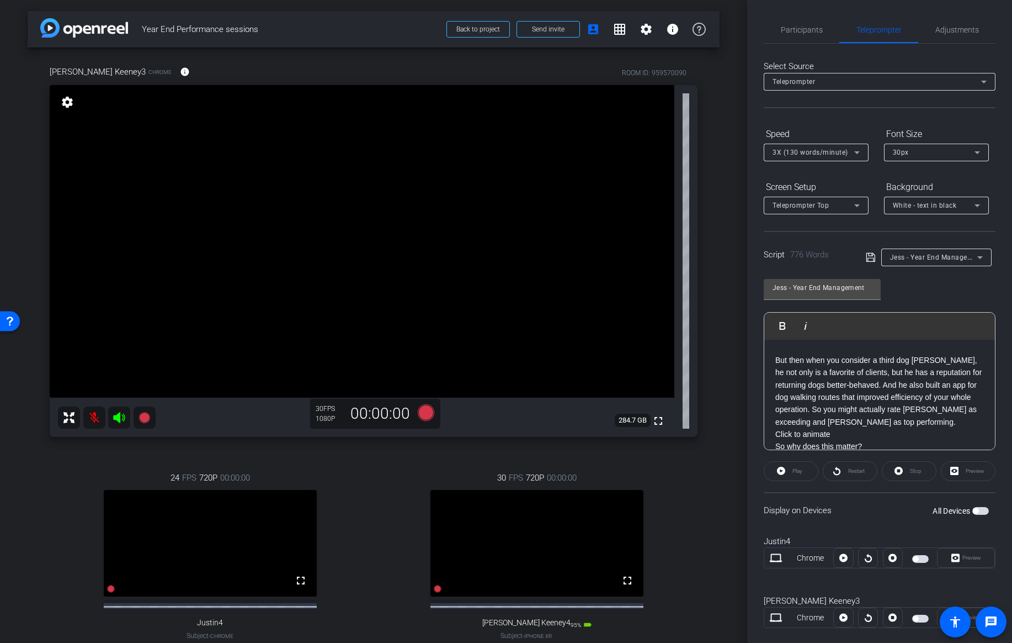
scroll to position [991, 0]
drag, startPoint x: 838, startPoint y: 401, endPoint x: 777, endPoint y: 405, distance: 61.9
click at [777, 422] on p "Click to animate" at bounding box center [880, 428] width 209 height 12
drag, startPoint x: 781, startPoint y: 427, endPoint x: 771, endPoint y: 428, distance: 9.4
click at [771, 428] on div "Thanks Max. Year-end is an important checkpoint. Let’s walk through how we thin…" at bounding box center [880, 144] width 231 height 1592
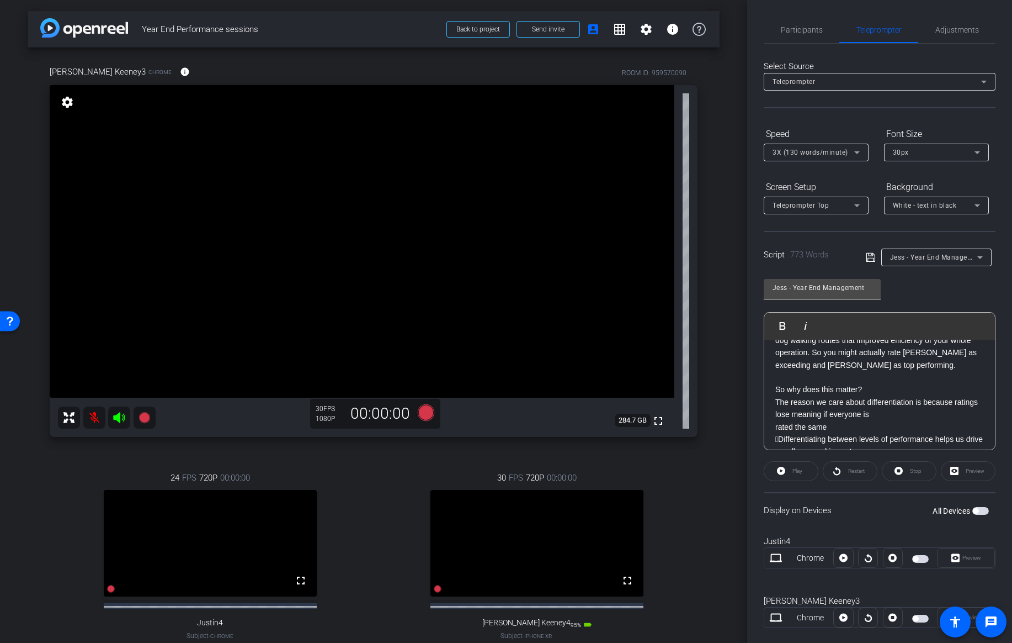
scroll to position [1054, 0]
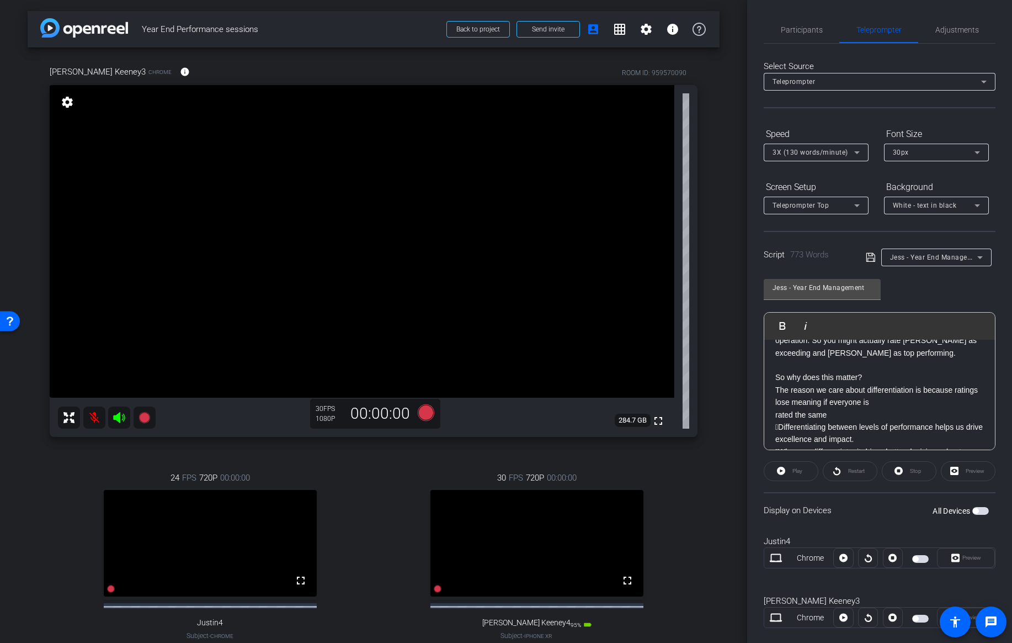
click at [772, 393] on div "Thanks Max. Year-end is an important checkpoint. Let’s walk through how we thin…" at bounding box center [880, 81] width 231 height 1592
drag, startPoint x: 779, startPoint y: 390, endPoint x: 770, endPoint y: 390, distance: 9.4
click at [770, 390] on div "Thanks Max. Year-end is an important checkpoint. Let’s walk through how we thin…" at bounding box center [880, 74] width 231 height 1579
drag, startPoint x: 779, startPoint y: 428, endPoint x: 773, endPoint y: 428, distance: 6.6
click at [773, 428] on div "Thanks Max. Year-end is an important checkpoint. Let’s walk through how we thin…" at bounding box center [880, 81] width 231 height 1592
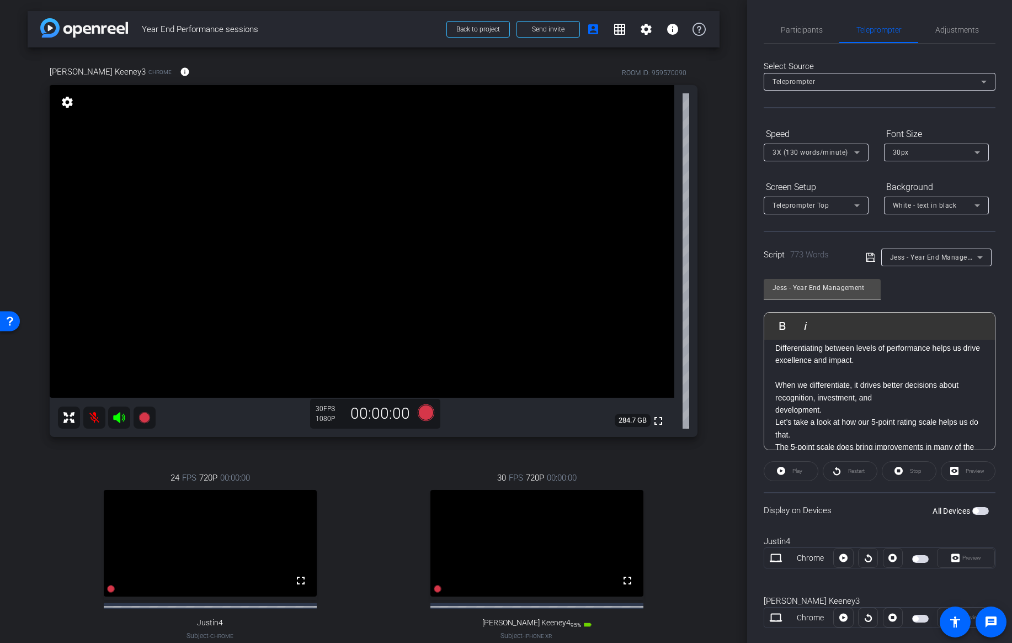
scroll to position [1135, 0]
click at [775, 384] on div "Thanks Max. Year-end is an important checkpoint. Let’s walk through how we thin…" at bounding box center [880, 7] width 231 height 1604
click at [773, 385] on div "Thanks Max. Year-end is an important checkpoint. Let’s walk through how we thin…" at bounding box center [880, 1] width 231 height 1592
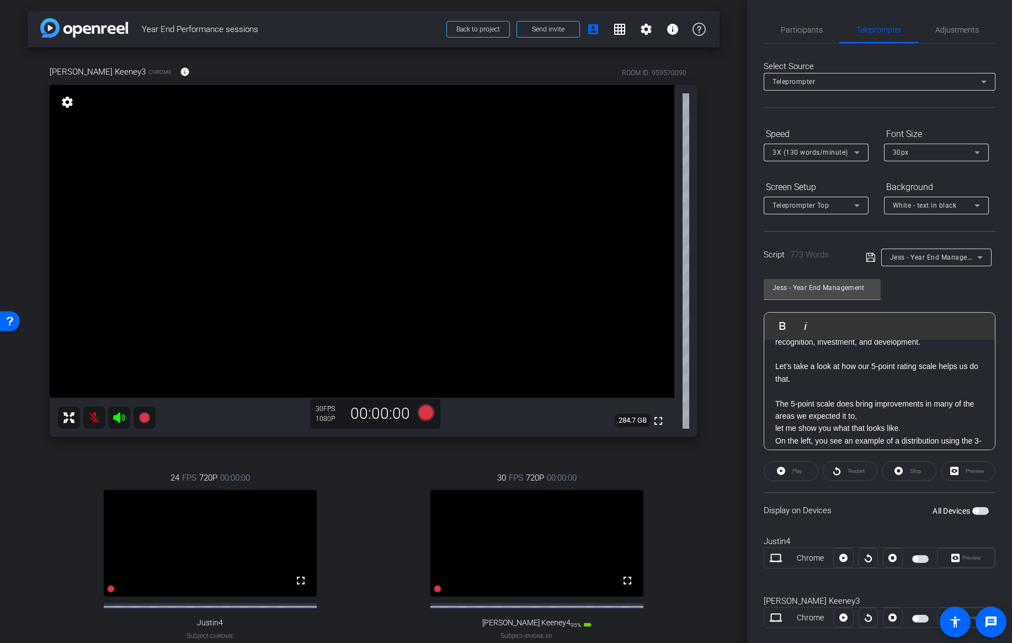
scroll to position [1200, 0]
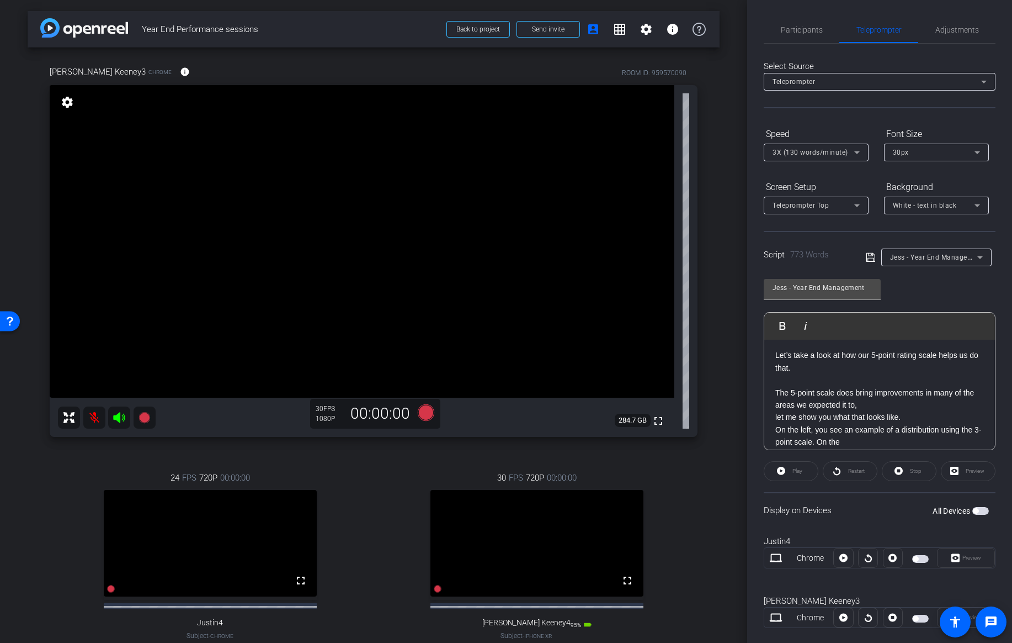
click at [776, 423] on p "On the left, you see an example of a distribution using the 3-point scale. On t…" at bounding box center [880, 435] width 209 height 25
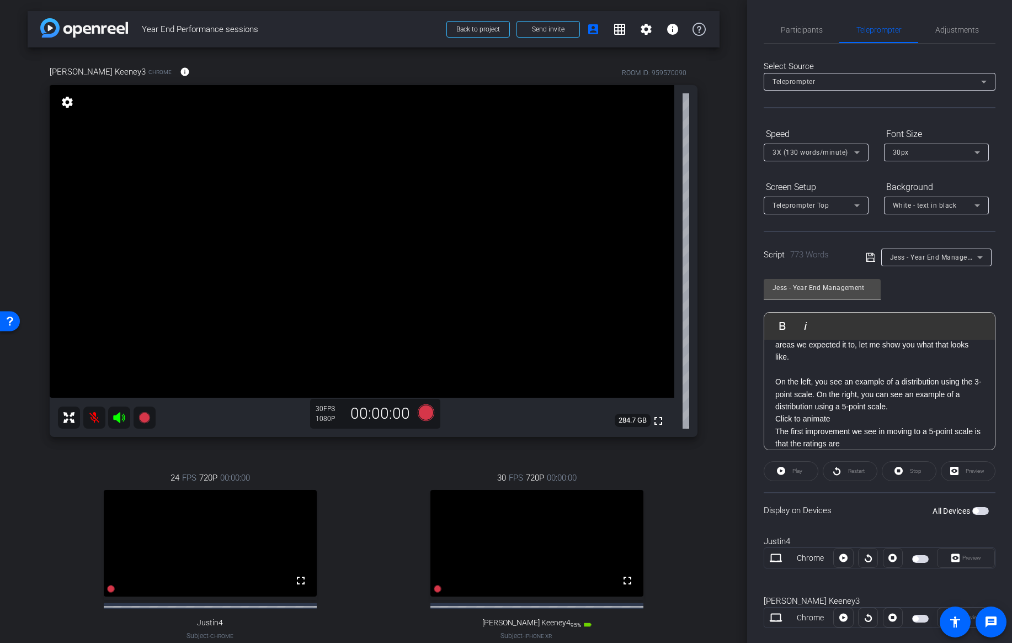
scroll to position [1261, 0]
drag, startPoint x: 837, startPoint y: 395, endPoint x: 772, endPoint y: 395, distance: 64.6
click at [868, 258] on icon at bounding box center [870, 257] width 9 height 9
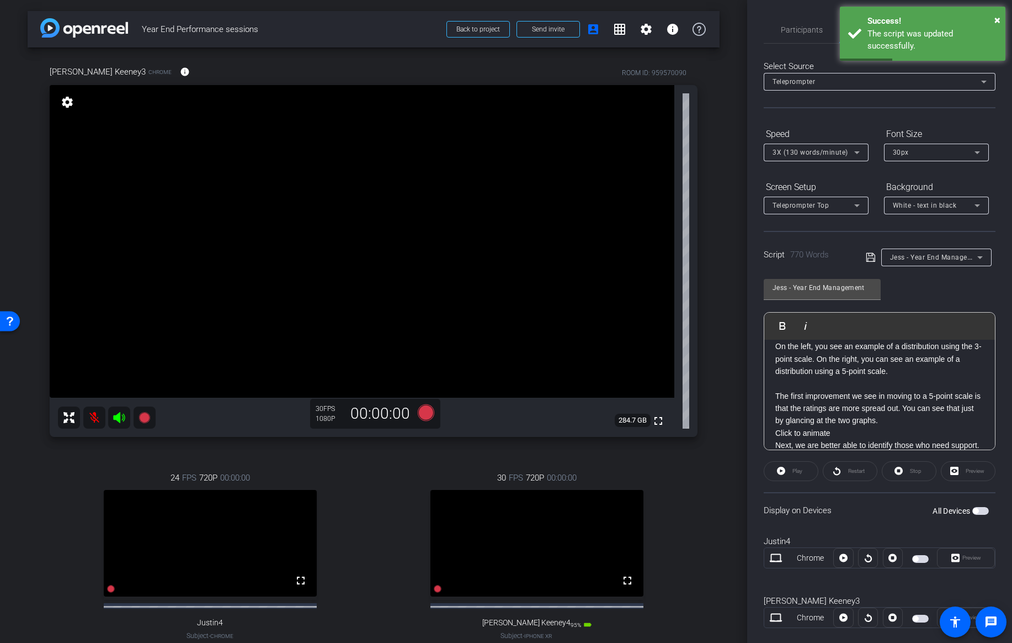
scroll to position [1296, 0]
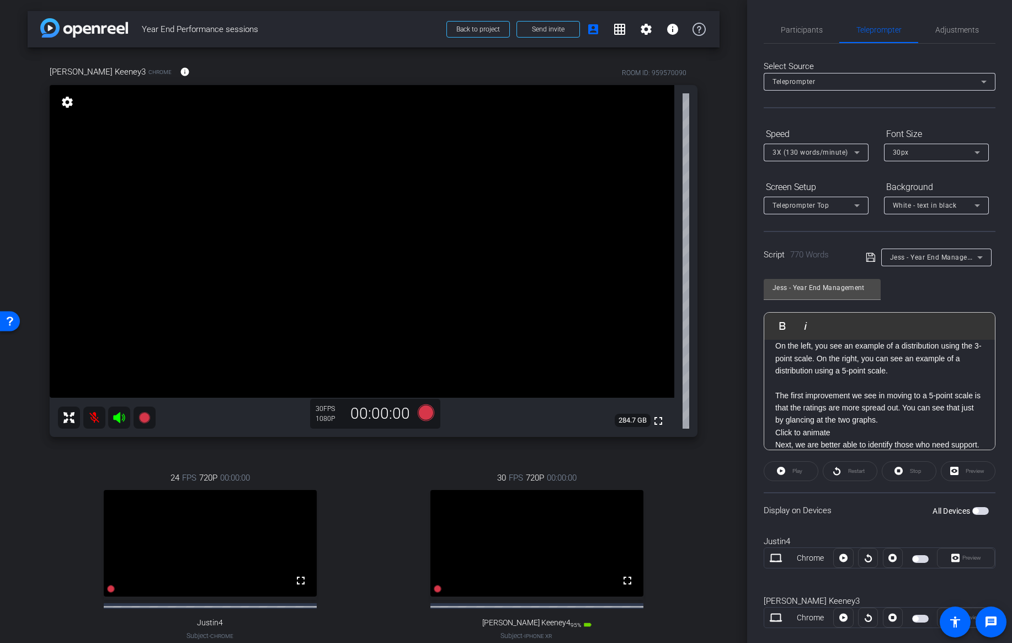
drag, startPoint x: 840, startPoint y: 409, endPoint x: 770, endPoint y: 408, distance: 70.1
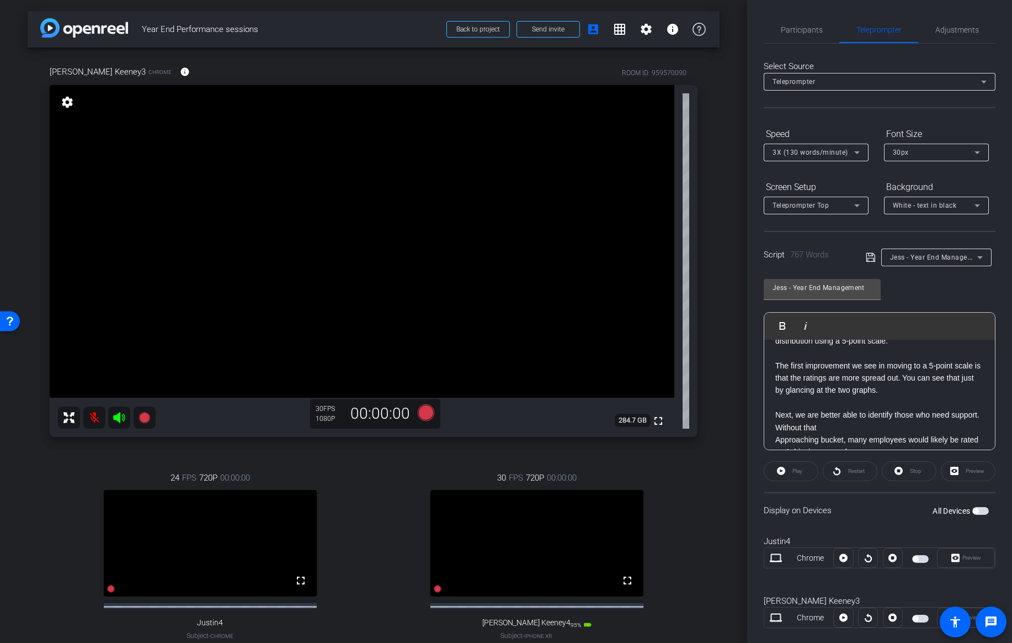
scroll to position [1341, 0]
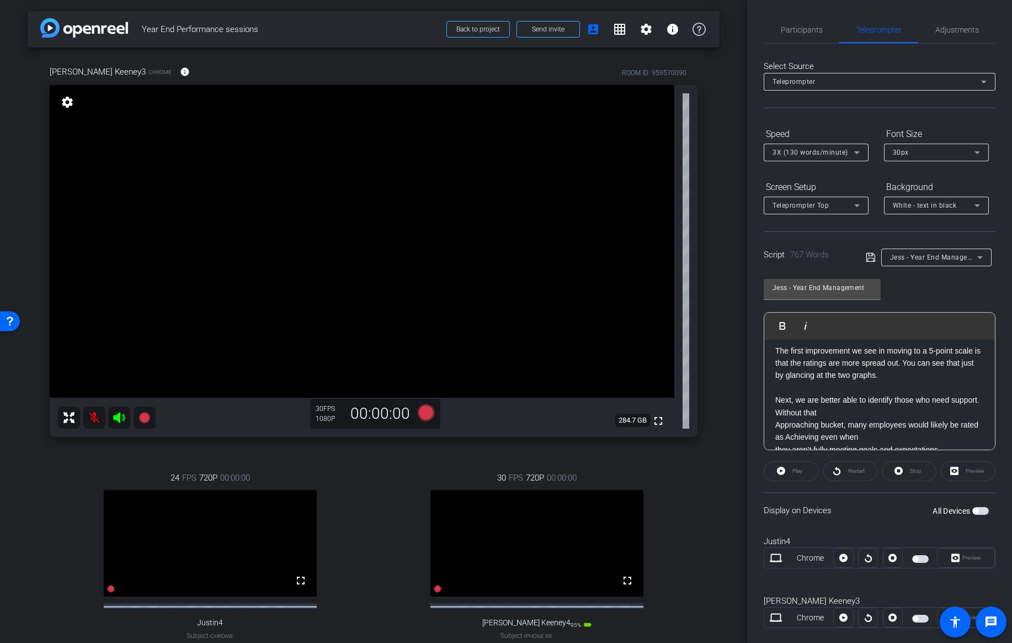
click at [781, 394] on p "Next, we are better able to identify those who need support. Without that" at bounding box center [880, 406] width 209 height 25
drag, startPoint x: 837, startPoint y: 422, endPoint x: 774, endPoint y: 426, distance: 63.0
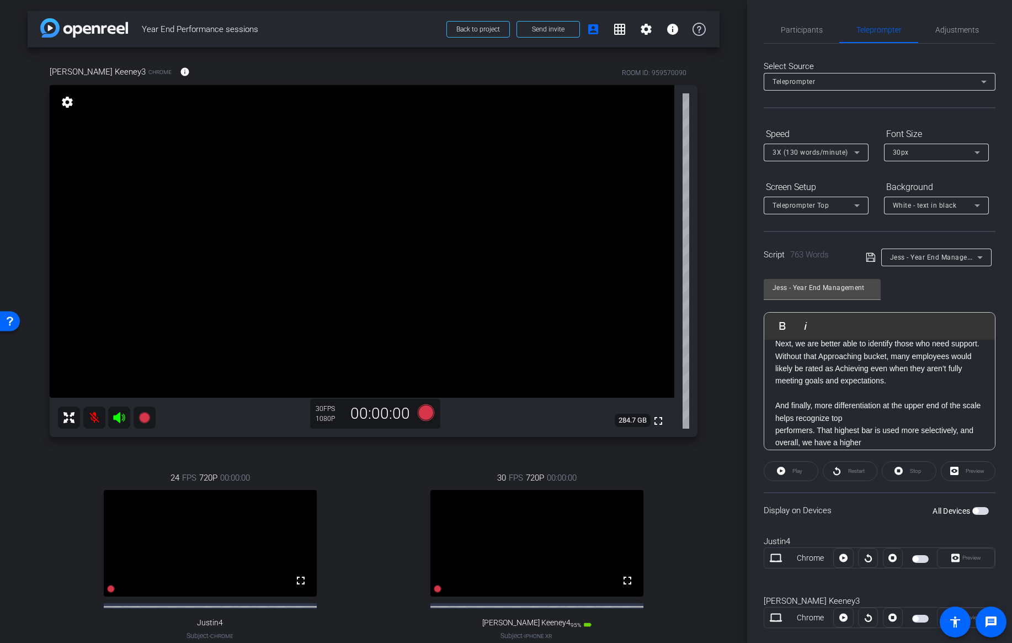
scroll to position [1409, 0]
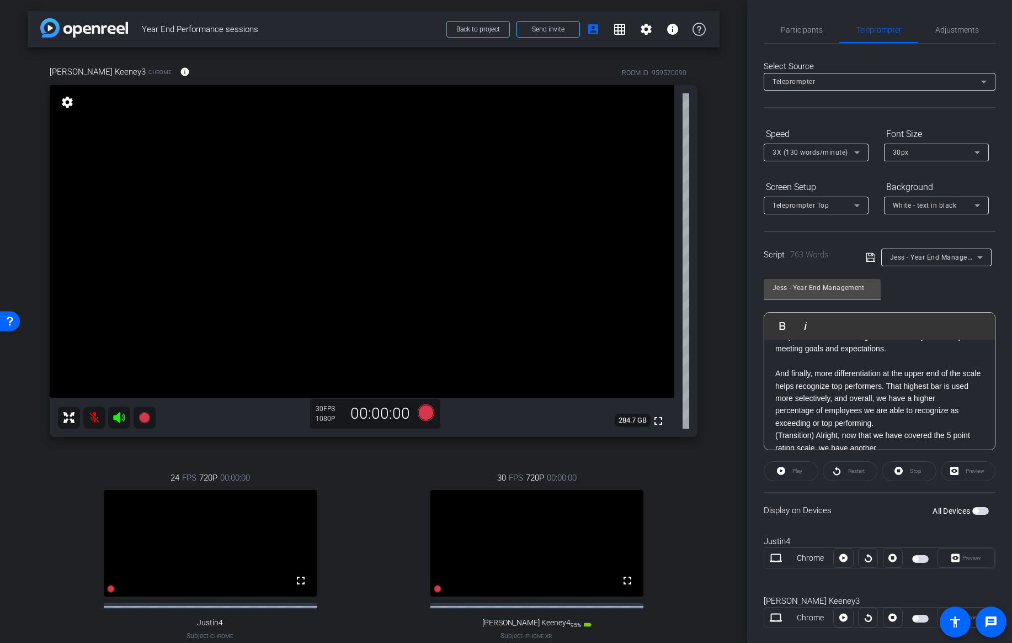
scroll to position [1430, 0]
drag, startPoint x: 816, startPoint y: 410, endPoint x: 772, endPoint y: 407, distance: 44.2
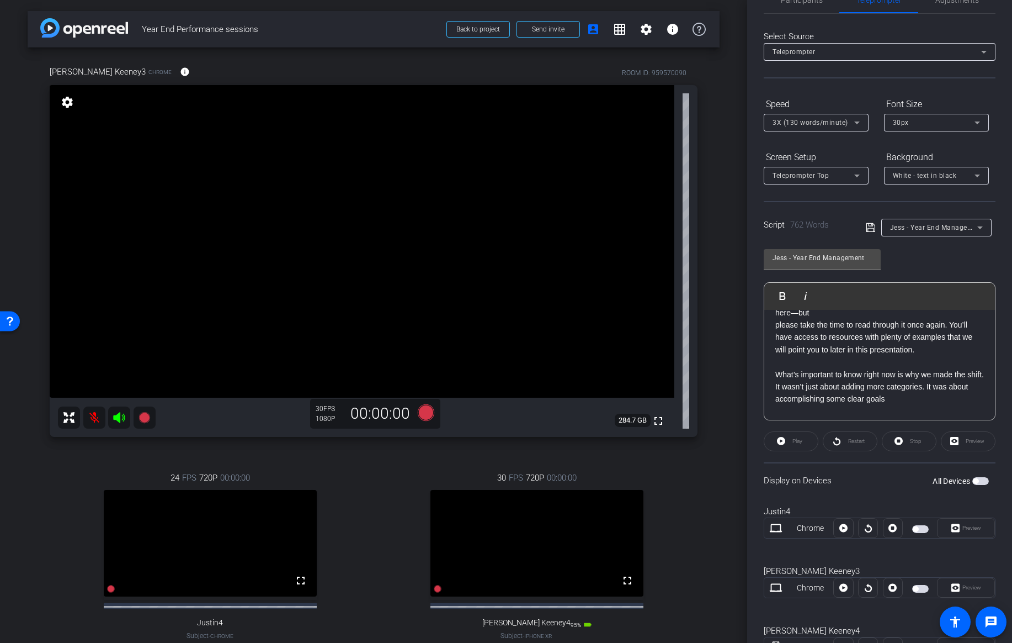
scroll to position [0, 0]
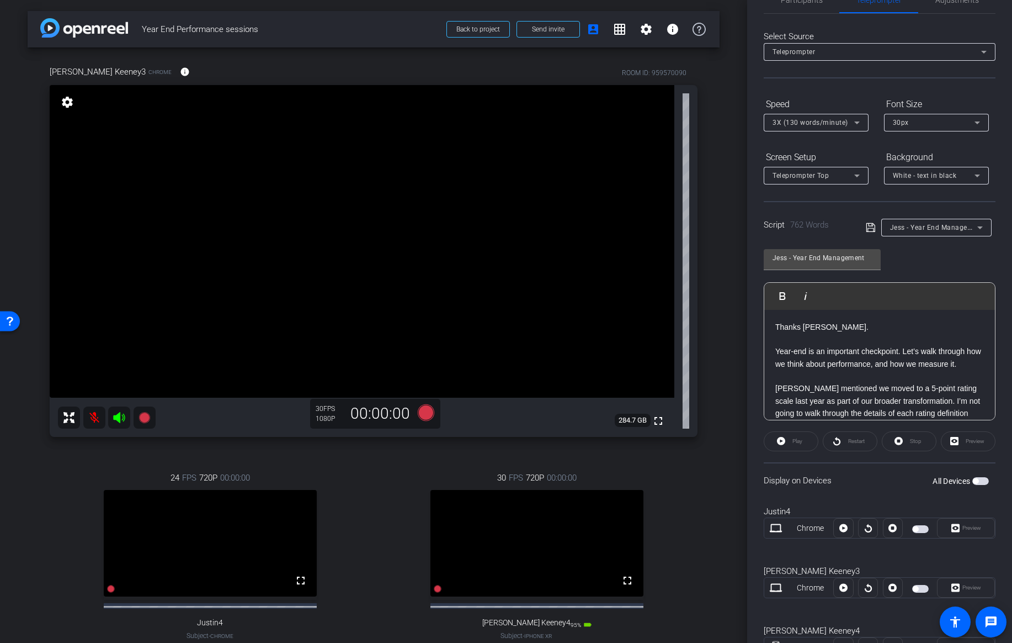
click at [872, 226] on icon at bounding box center [871, 227] width 10 height 13
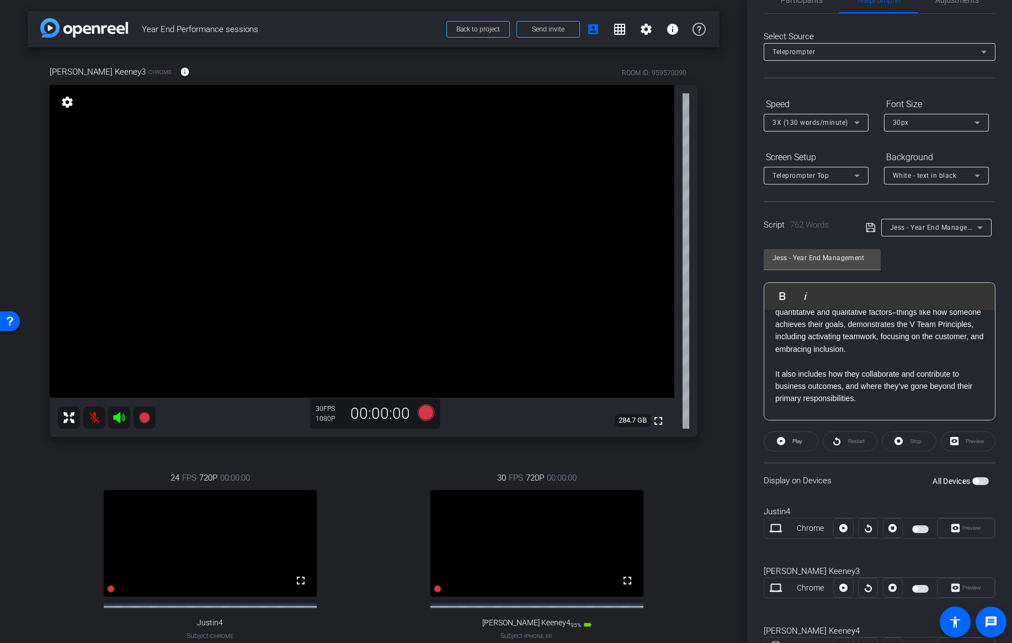
scroll to position [475, 0]
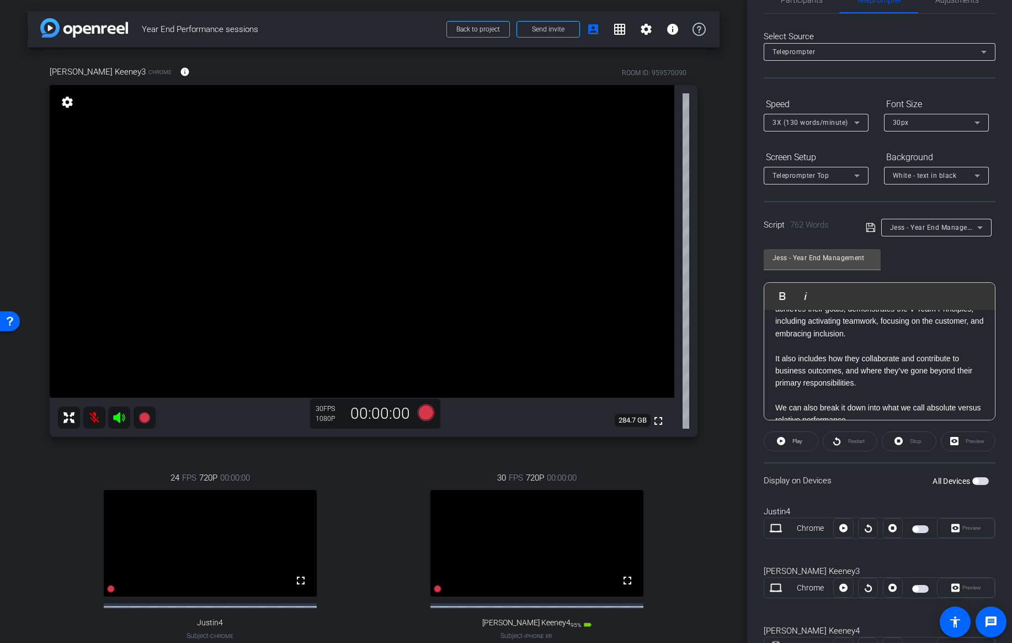
click at [877, 228] on span at bounding box center [873, 227] width 15 height 10
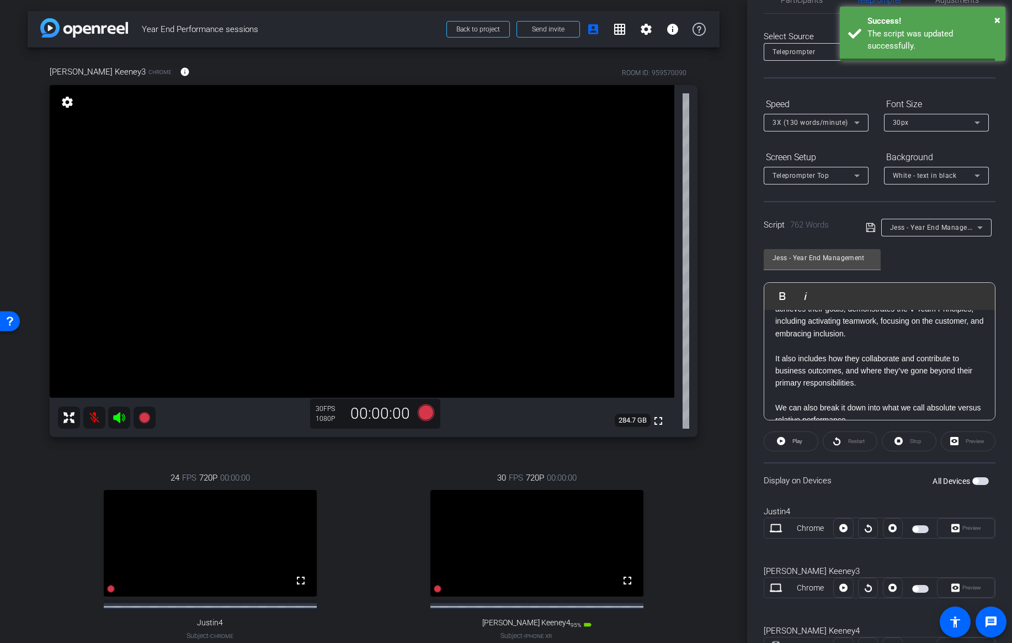
click at [869, 229] on icon at bounding box center [871, 227] width 10 height 13
